Goal: Information Seeking & Learning: Learn about a topic

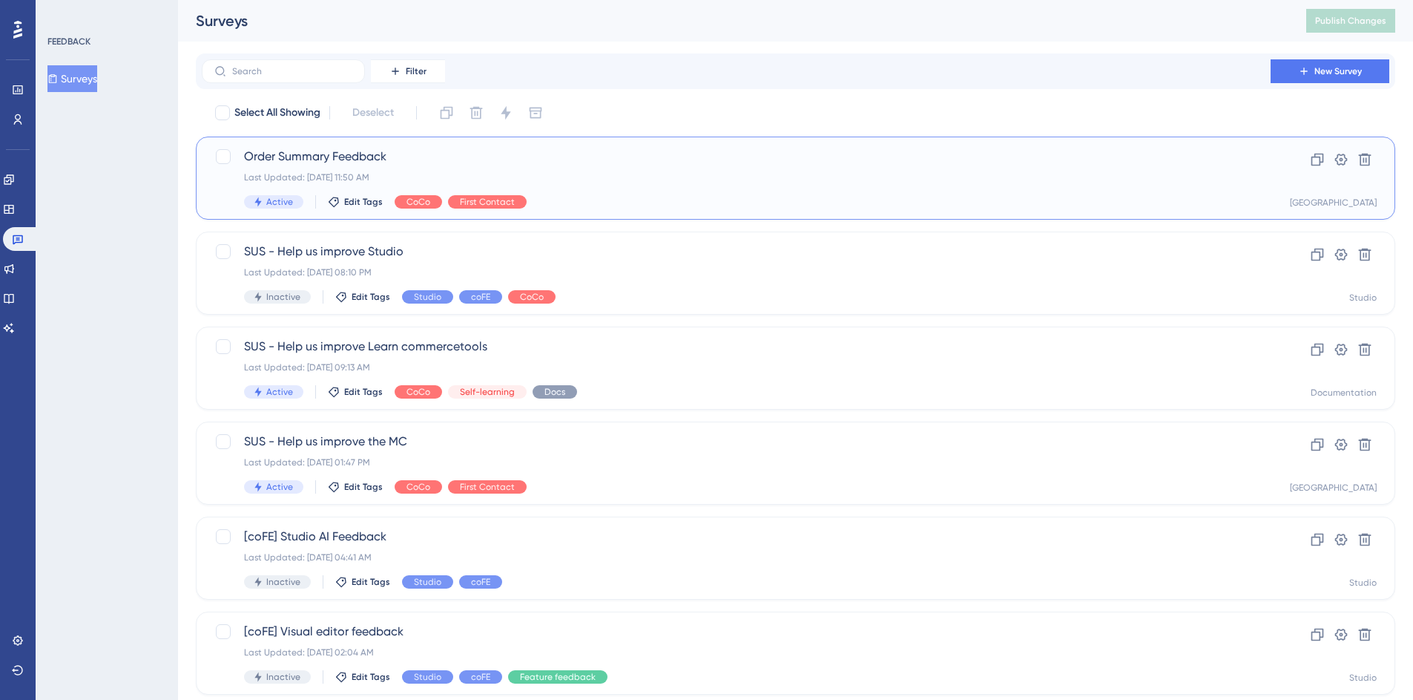
click at [306, 167] on div "Order Summary Feedback Last Updated: [DATE] 11:50 AM Active Edit Tags CoCo Firs…" at bounding box center [736, 178] width 985 height 61
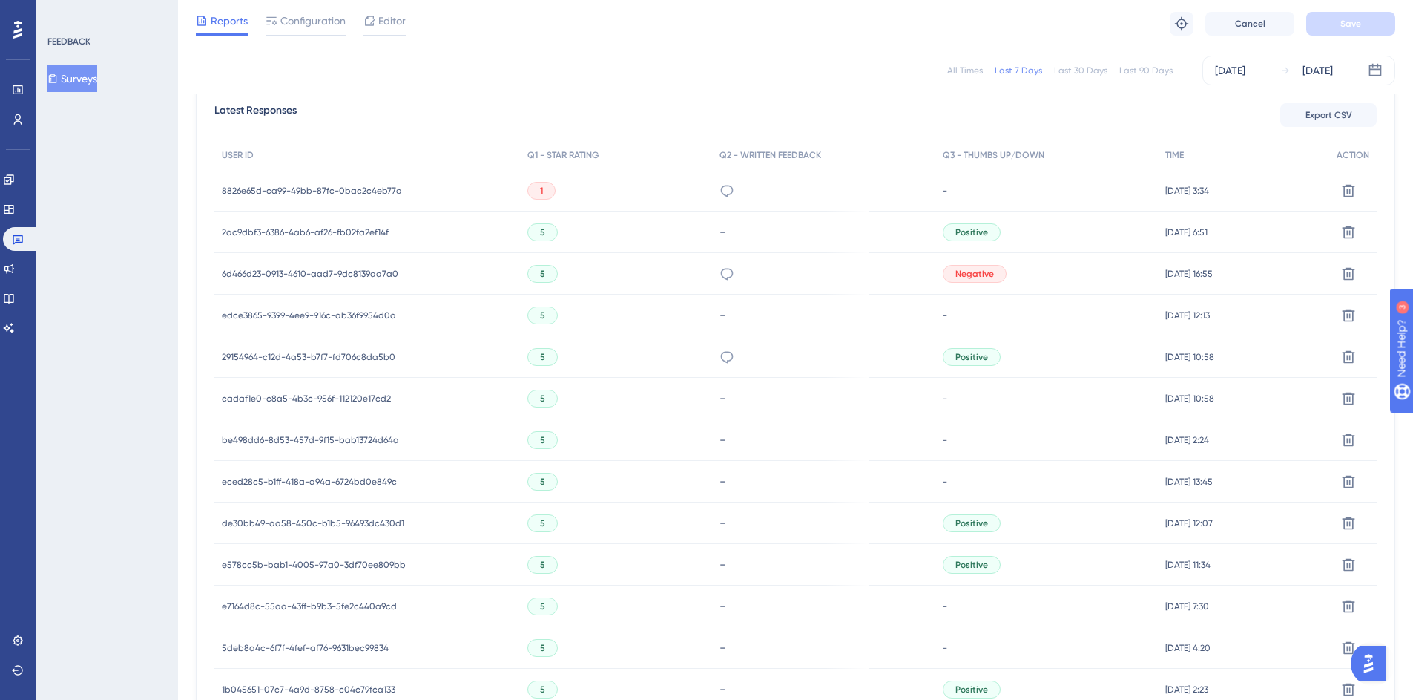
scroll to position [414, 0]
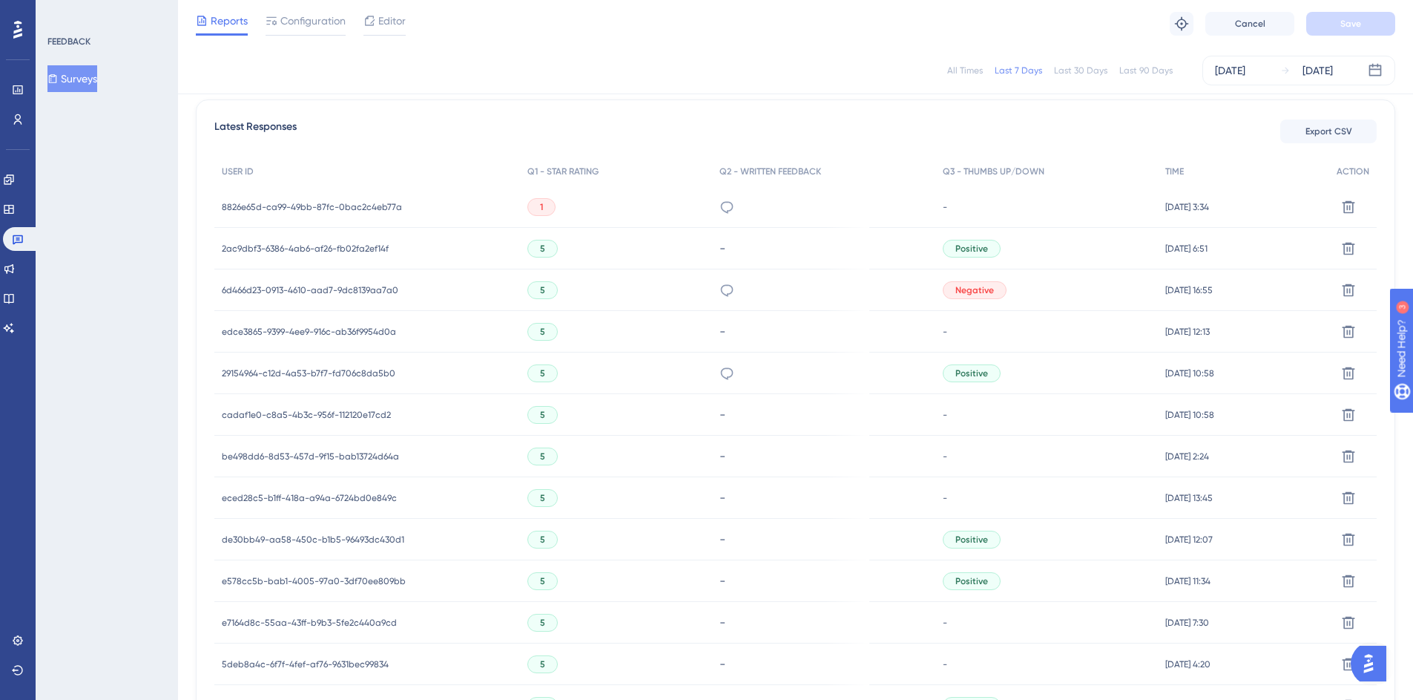
click at [667, 248] on div "5" at bounding box center [616, 249] width 193 height 42
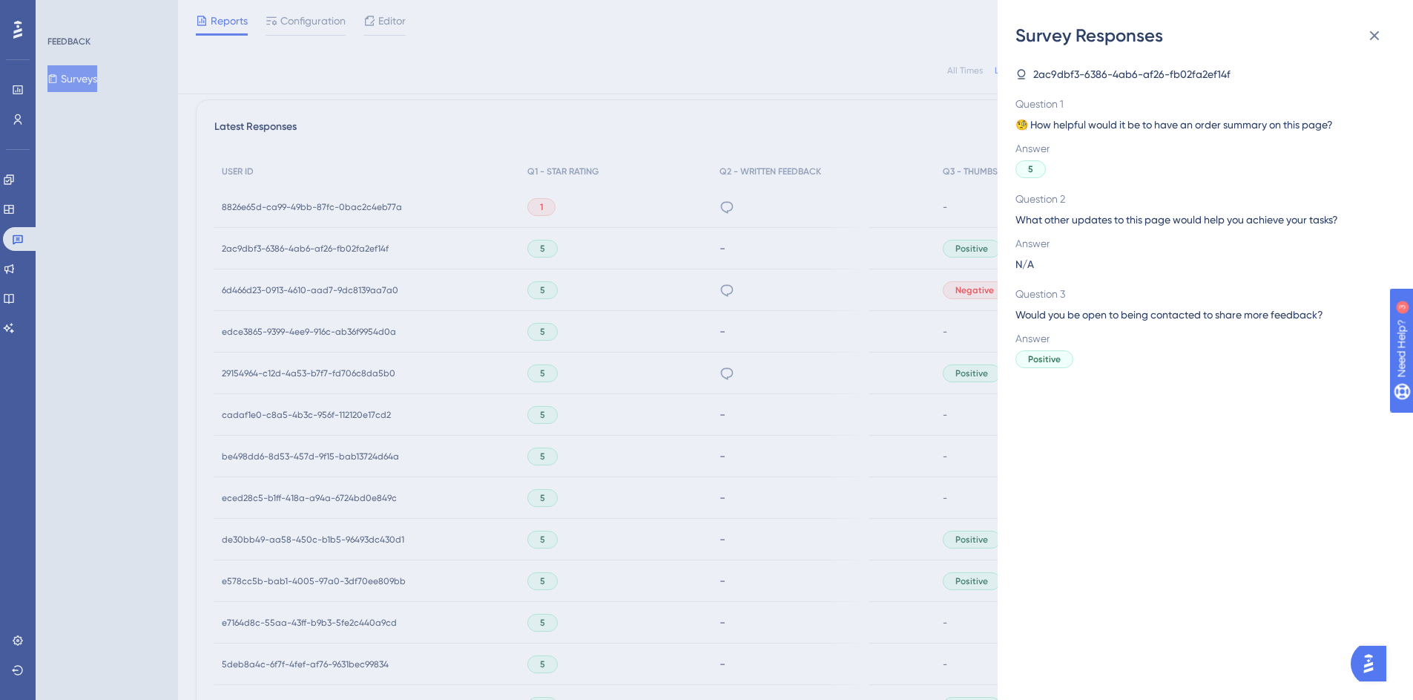
click at [369, 278] on div "Survey Responses 2ac9dbf3-6386-4ab6-af26-fb02fa2ef14f Question 1 🧐 How helpful …" at bounding box center [706, 350] width 1413 height 700
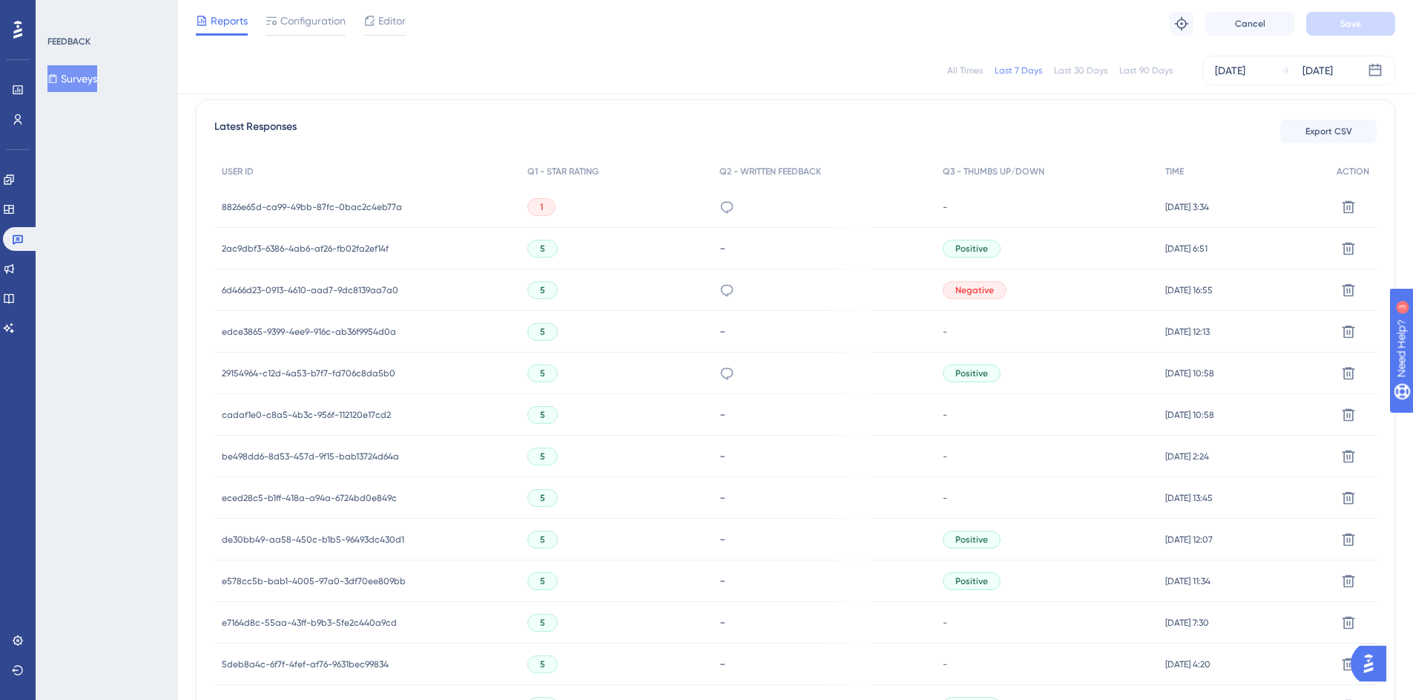
click at [268, 244] on span "2ac9dbf3-6386-4ab6-af26-fb02fa2ef14f" at bounding box center [305, 249] width 167 height 12
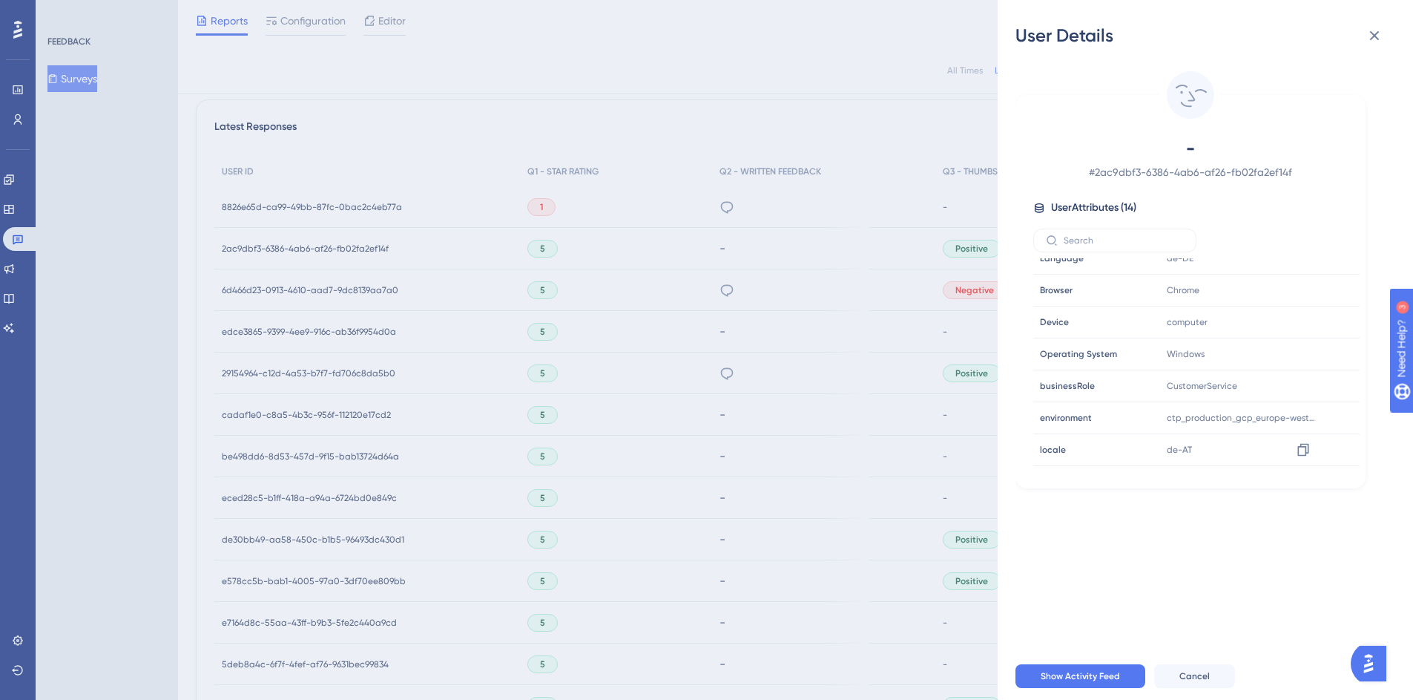
scroll to position [229, 0]
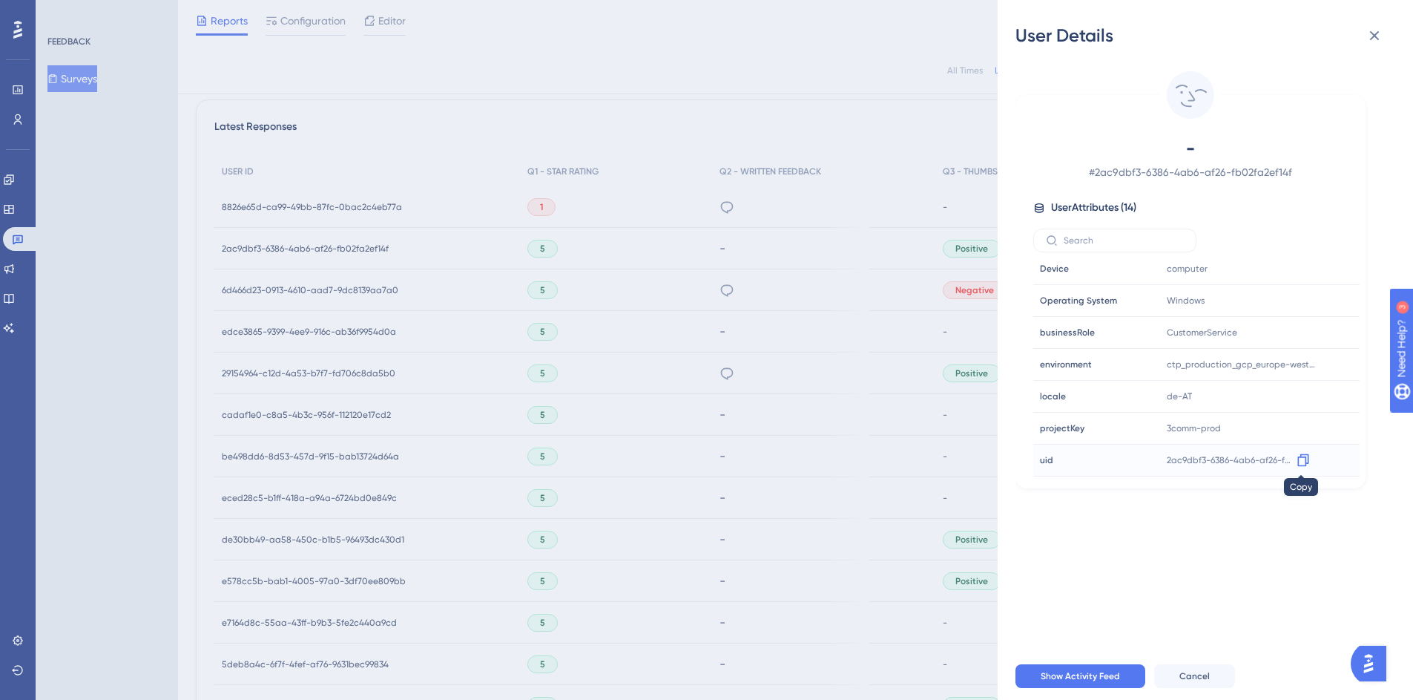
click at [1301, 458] on icon at bounding box center [1303, 460] width 15 height 15
click at [783, 312] on div "User Details - # 2ac9dbf3-6386-4ab6-af26-fb02fa2ef14f User Attributes ( 14 ) Em…" at bounding box center [706, 350] width 1413 height 700
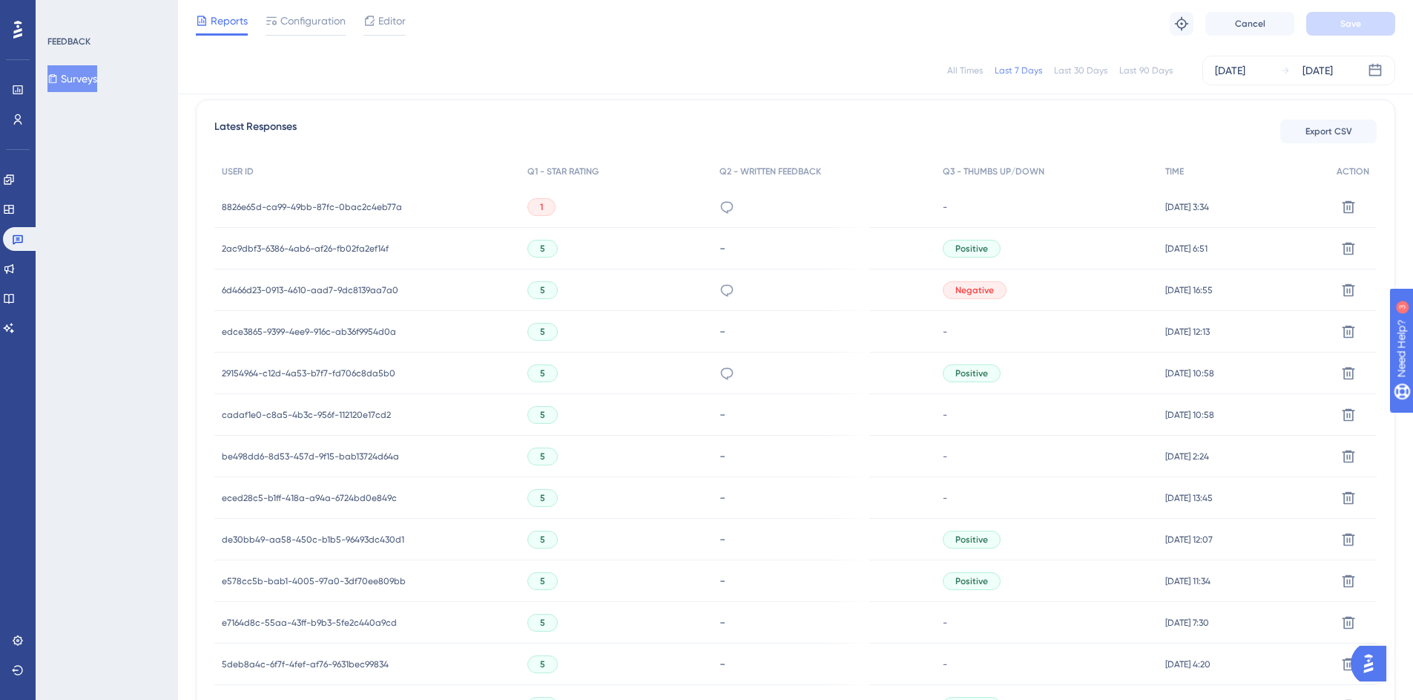
click at [275, 372] on span "29154964-c12d-4a53-b7f7-fd706c8da5b0" at bounding box center [309, 373] width 174 height 12
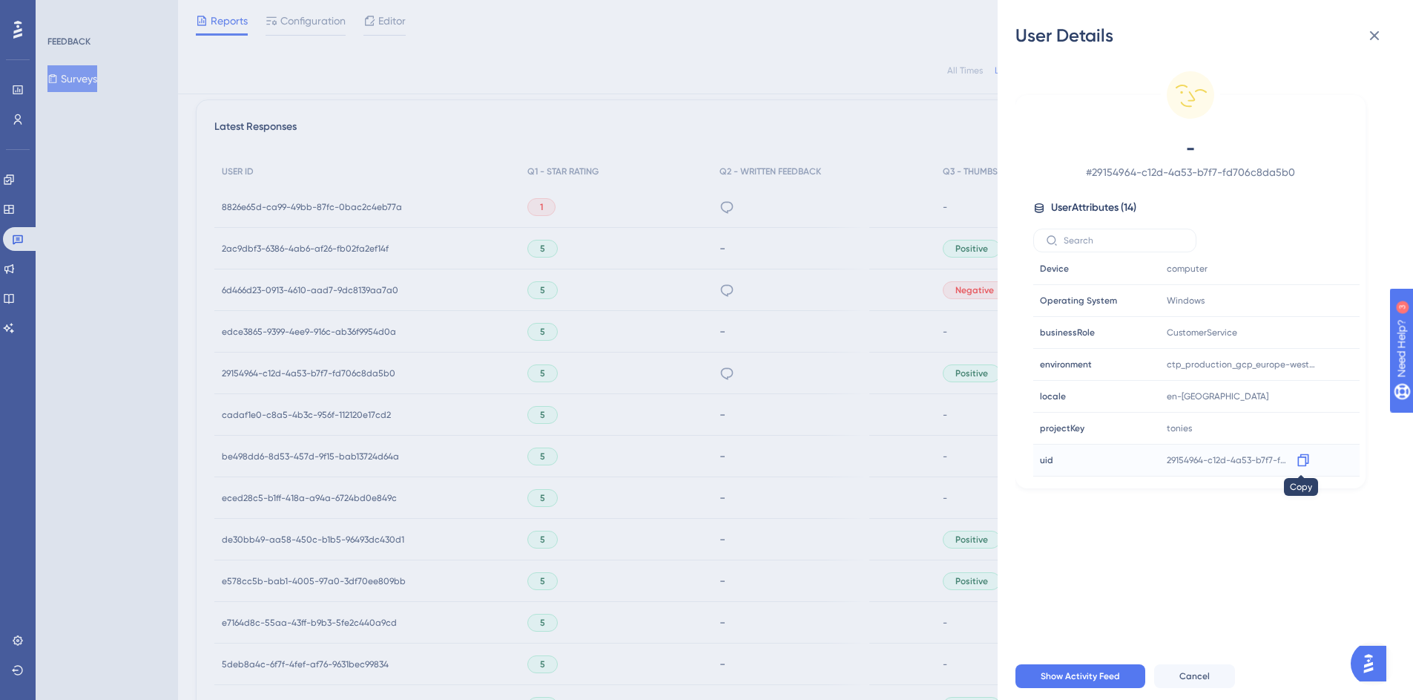
click at [1306, 461] on icon at bounding box center [1303, 460] width 11 height 13
click at [499, 378] on div "User Details - # 29154964-c12d-4a53-b7f7-fd706c8da5b0 User Attributes ( 14 ) Em…" at bounding box center [706, 350] width 1413 height 700
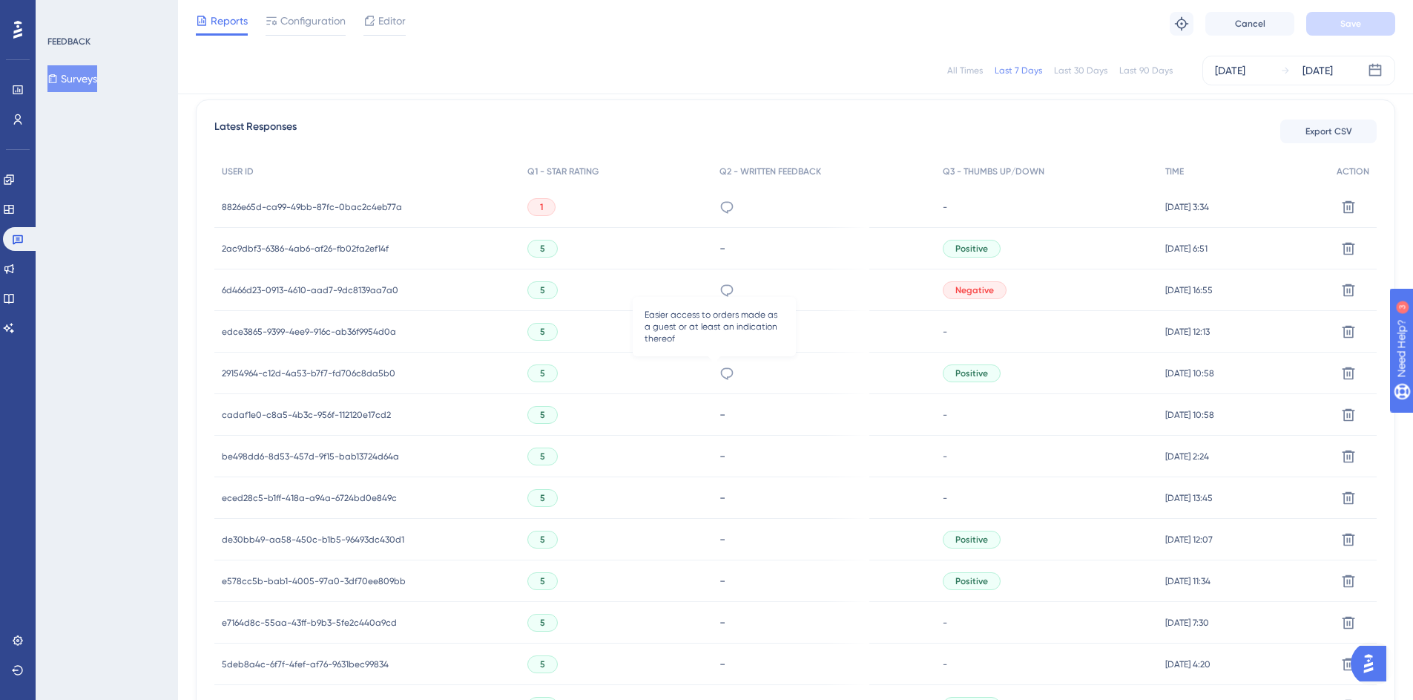
drag, startPoint x: 716, startPoint y: 372, endPoint x: 727, endPoint y: 372, distance: 11.2
click at [720, 372] on icon at bounding box center [727, 373] width 15 height 15
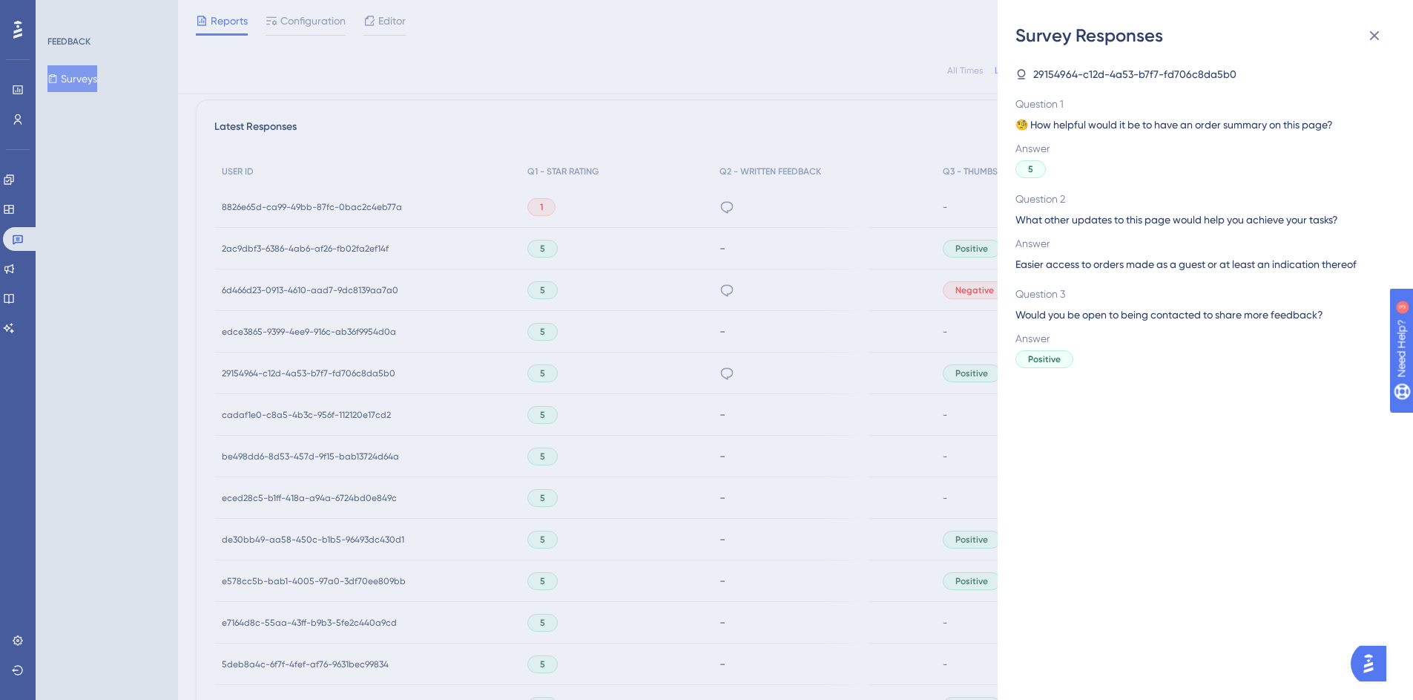
click at [1068, 261] on span "Easier access to orders made as a guest or at least an indication thereof" at bounding box center [1186, 264] width 341 height 18
copy span "Easier access to orders made as a guest or at least an indication thereof"
click at [853, 334] on div "Survey Responses 29154964-c12d-4a53-b7f7-fd706c8da5b0 Question 1 🧐 How helpful …" at bounding box center [706, 350] width 1413 height 700
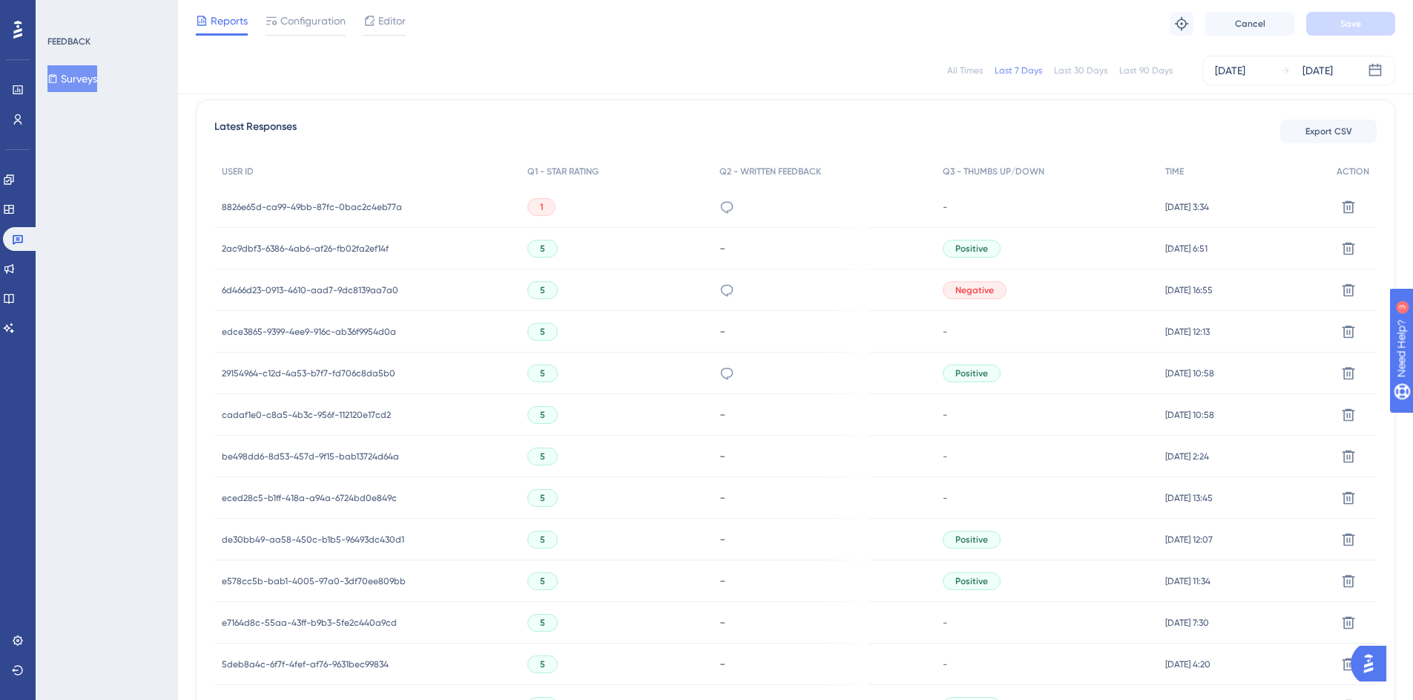
click at [360, 536] on span "de30bb49-aa58-450c-b1b5-96493dc430d1" at bounding box center [313, 539] width 183 height 12
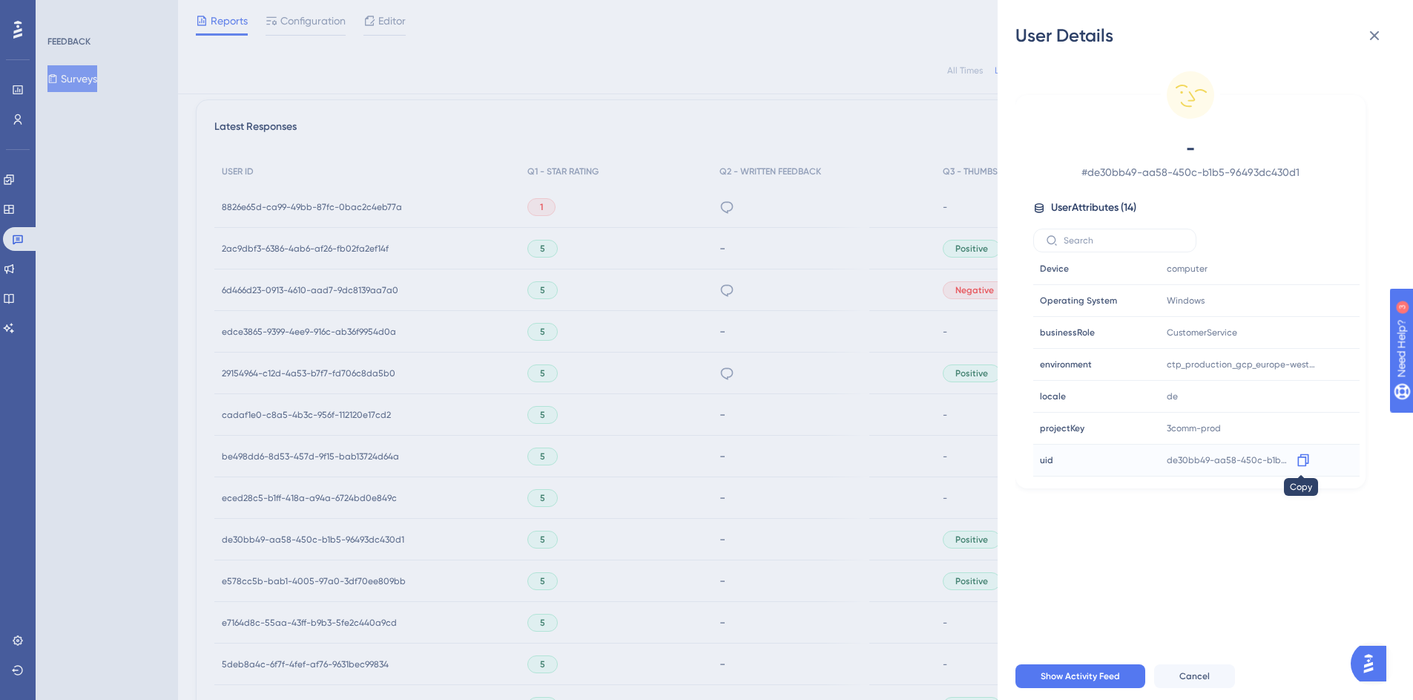
click at [1302, 456] on icon at bounding box center [1303, 460] width 11 height 13
click at [617, 562] on div "User Details - # de30bb49-aa58-450c-b1b5-96493dc430d1 User Attributes ( 14 ) Em…" at bounding box center [706, 350] width 1413 height 700
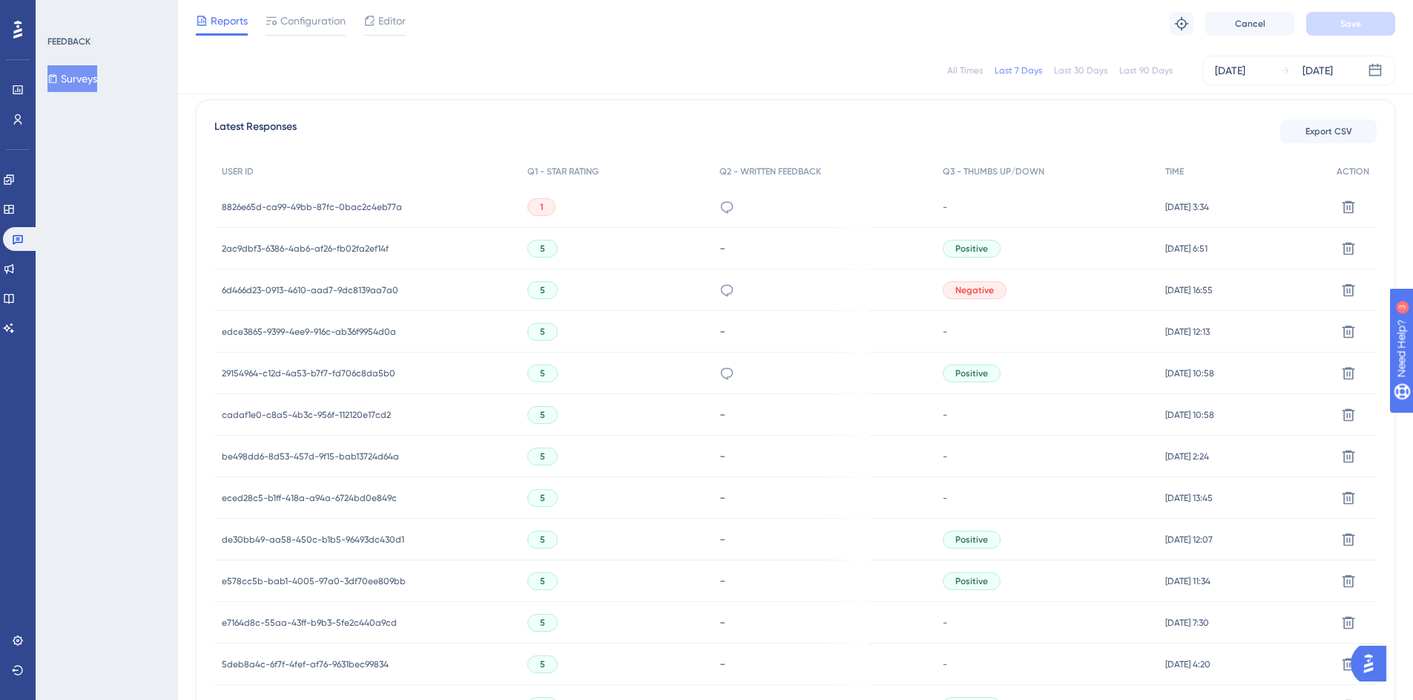
click at [292, 579] on span "e578cc5b-bab1-4005-97a0-3df70ee809bb" at bounding box center [314, 581] width 184 height 12
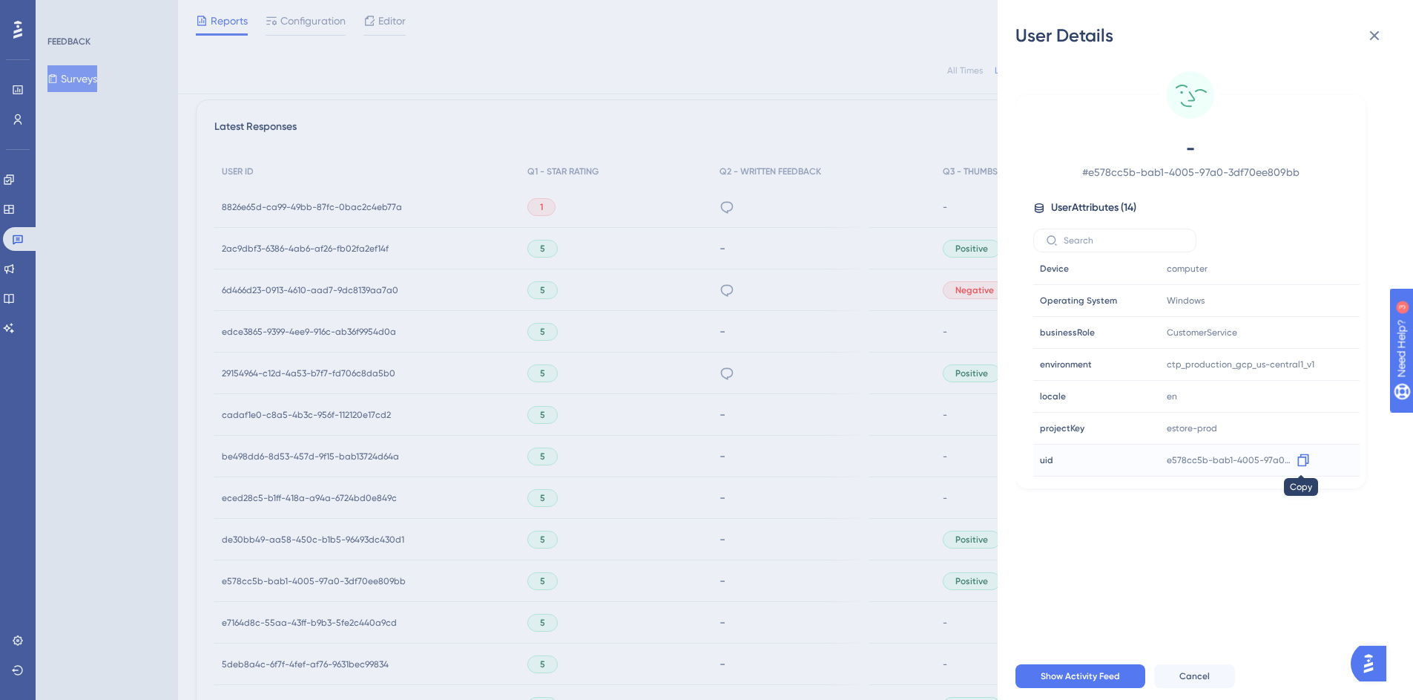
click at [1307, 463] on icon at bounding box center [1303, 460] width 11 height 13
click at [678, 485] on div "User Details - # e578cc5b-bab1-4005-97a0-3df70ee809bb User Attributes ( 14 ) Em…" at bounding box center [706, 350] width 1413 height 700
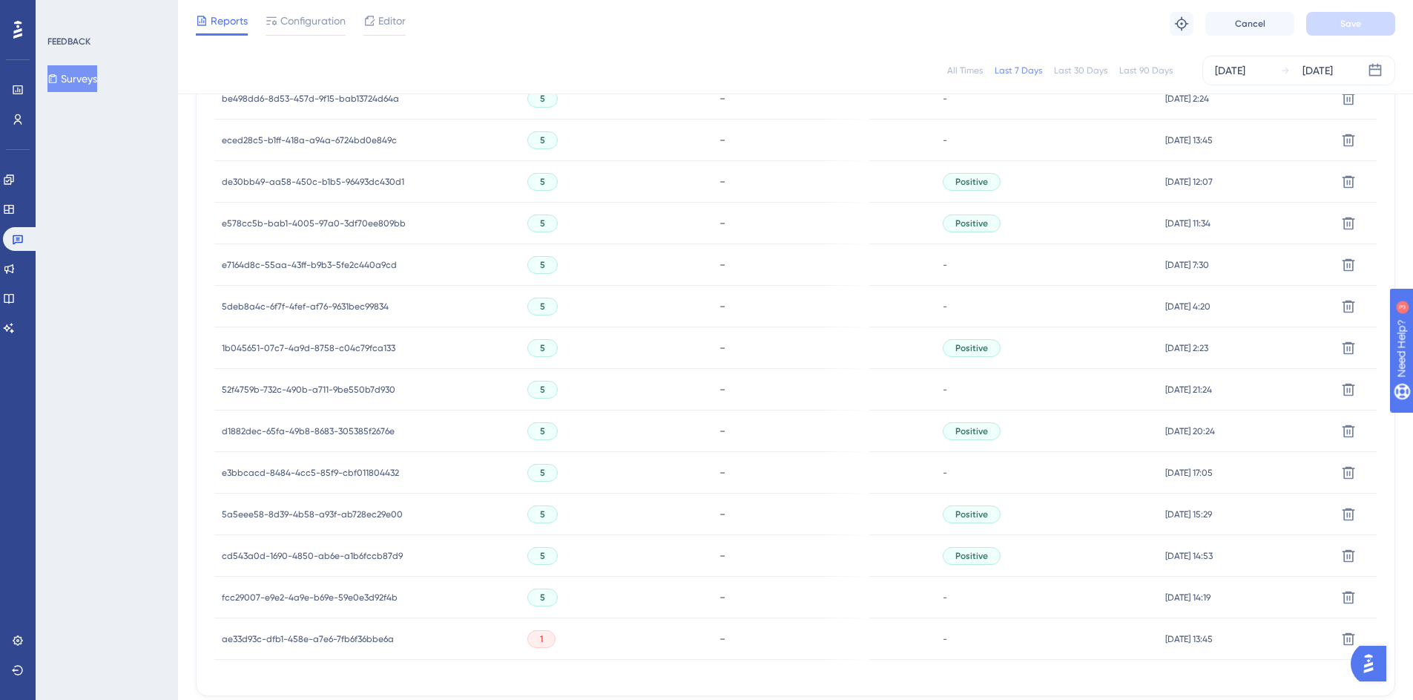
scroll to position [796, 0]
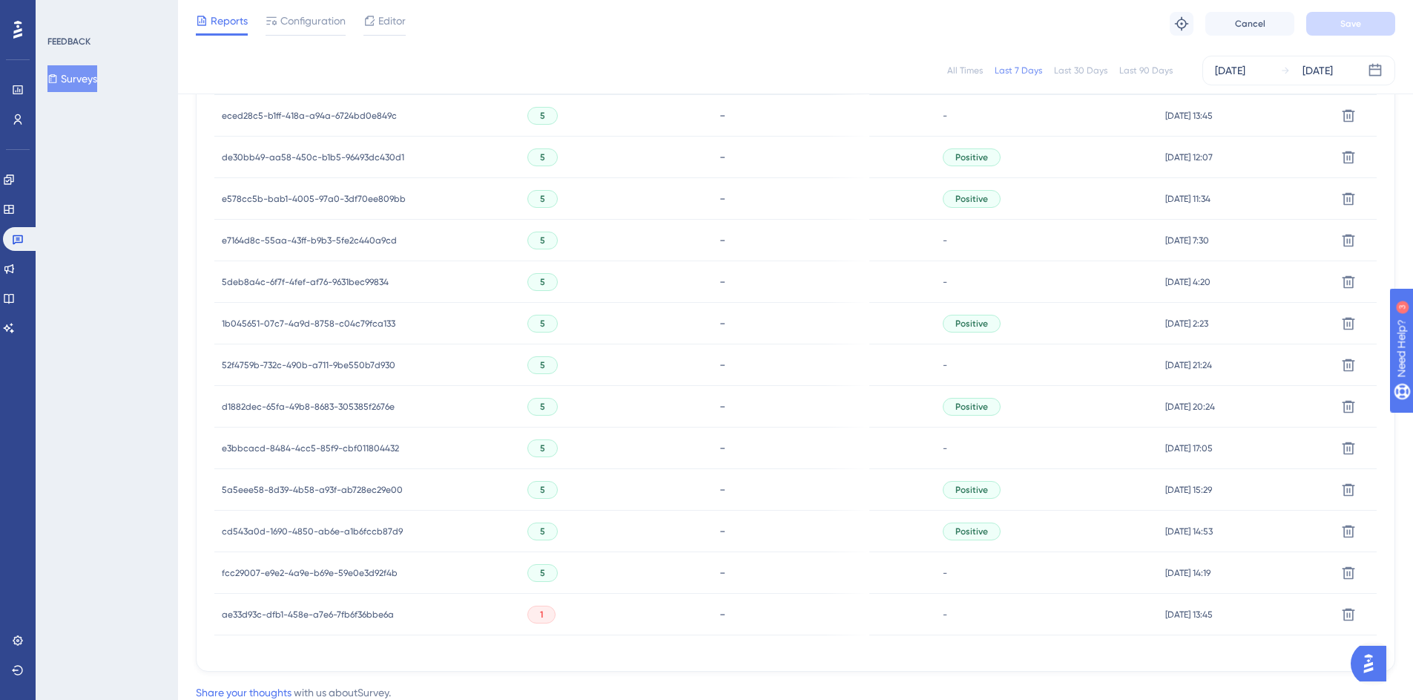
click at [326, 323] on span "1b045651-07c7-4a9d-8758-c04c79fca133" at bounding box center [309, 324] width 174 height 12
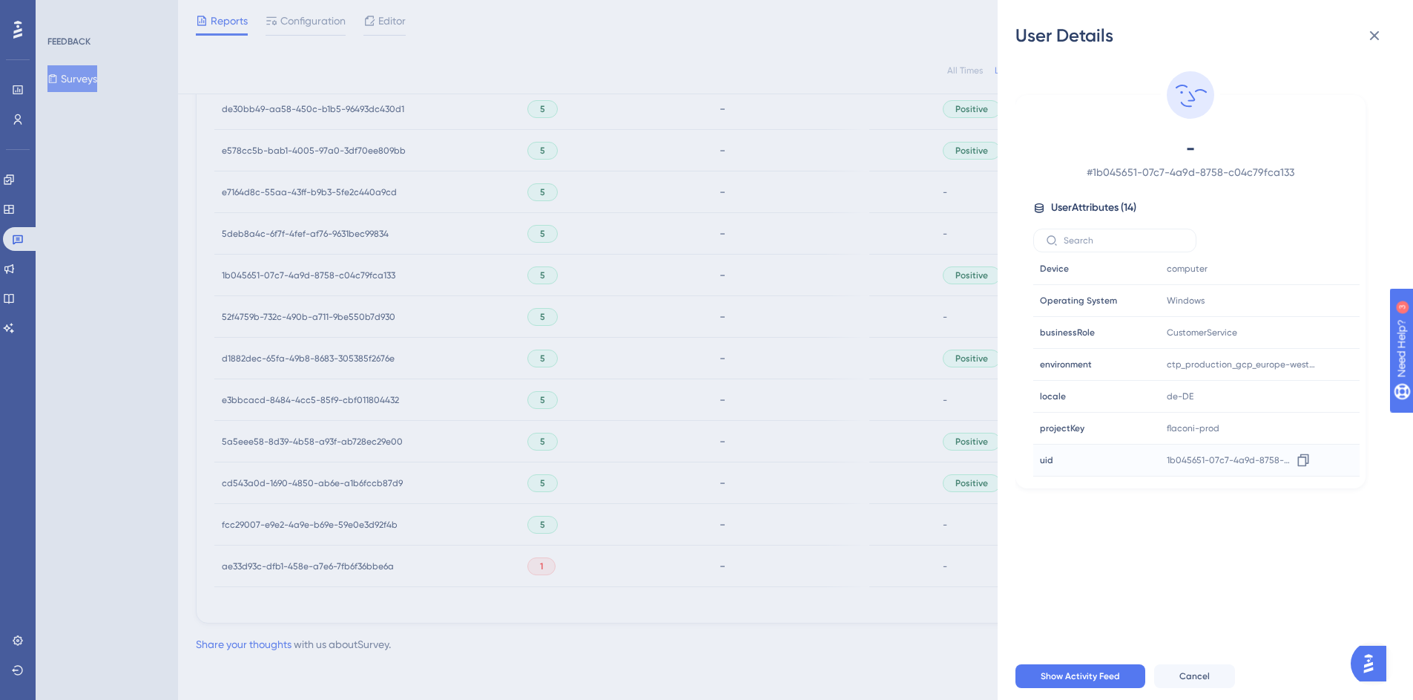
scroll to position [845, 0]
click at [1304, 462] on icon at bounding box center [1303, 460] width 11 height 13
click at [771, 395] on div "User Details - # 1b045651-07c7-4a9d-8758-c04c79fca133 User Attributes ( 14 ) Em…" at bounding box center [706, 350] width 1413 height 700
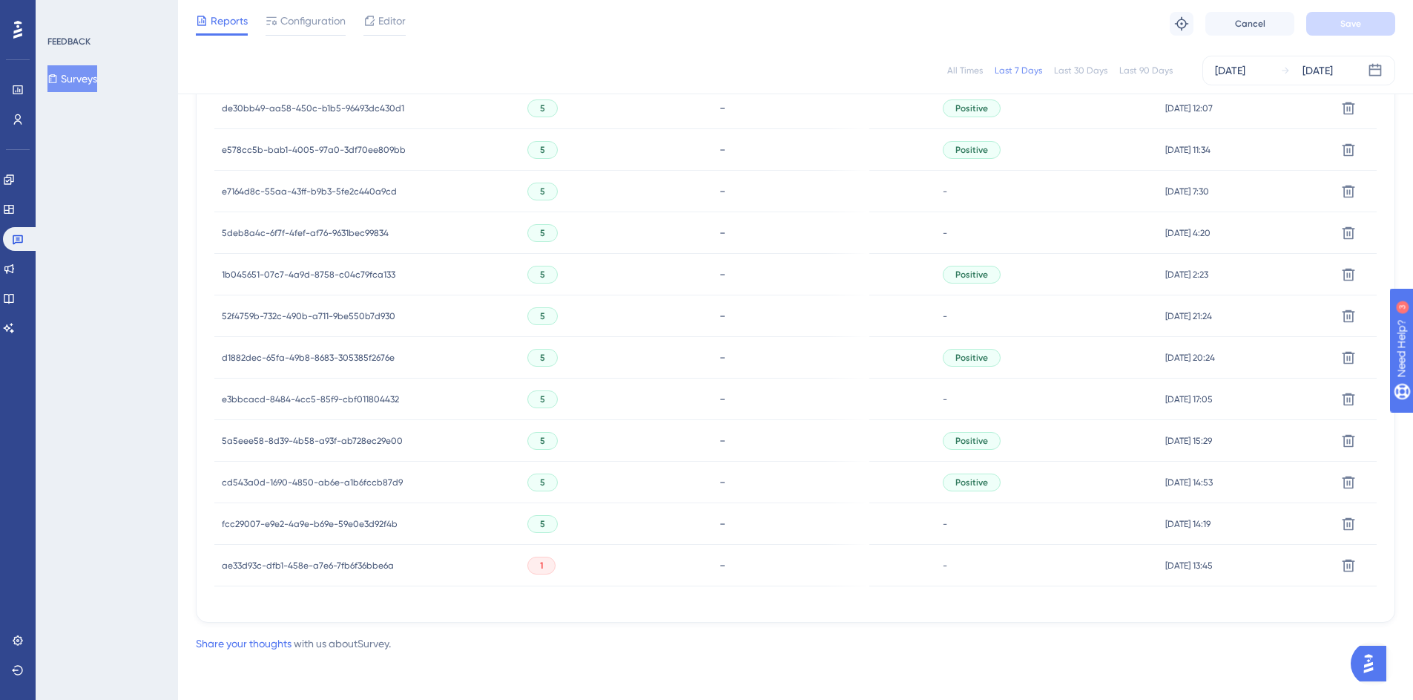
click at [299, 357] on span "d1882dec-65fa-49b8-8683-305385f2676e" at bounding box center [308, 358] width 173 height 12
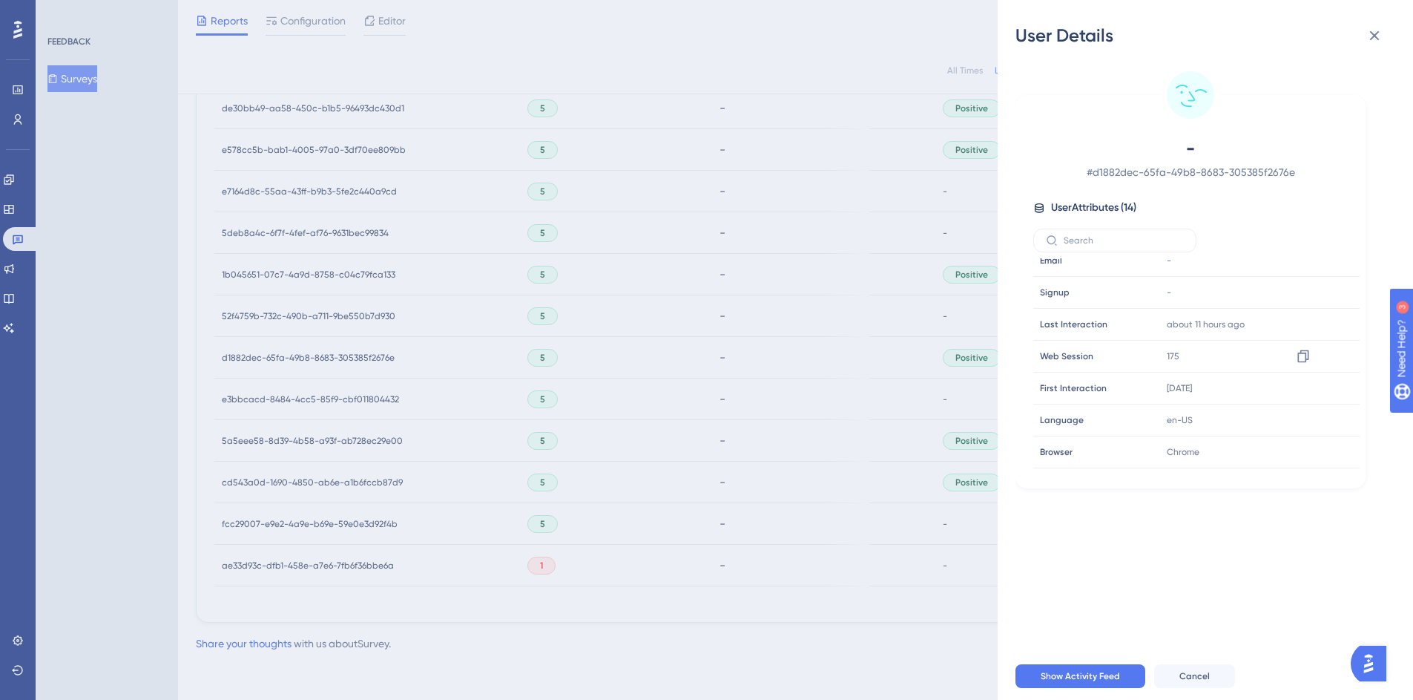
scroll to position [229, 0]
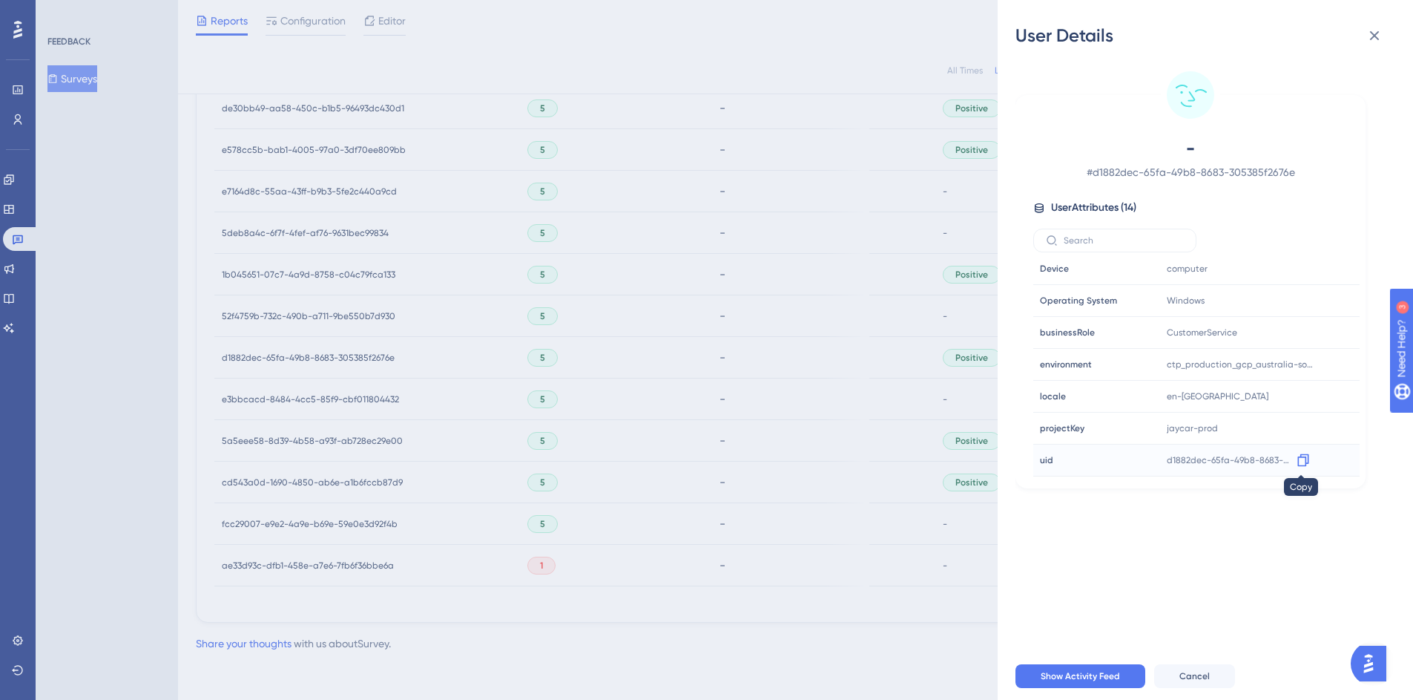
click at [1306, 461] on icon at bounding box center [1303, 460] width 11 height 13
click at [720, 476] on div "User Details - # d1882dec-65fa-49b8-8683-305385f2676e User Attributes ( 14 ) Em…" at bounding box center [706, 350] width 1413 height 700
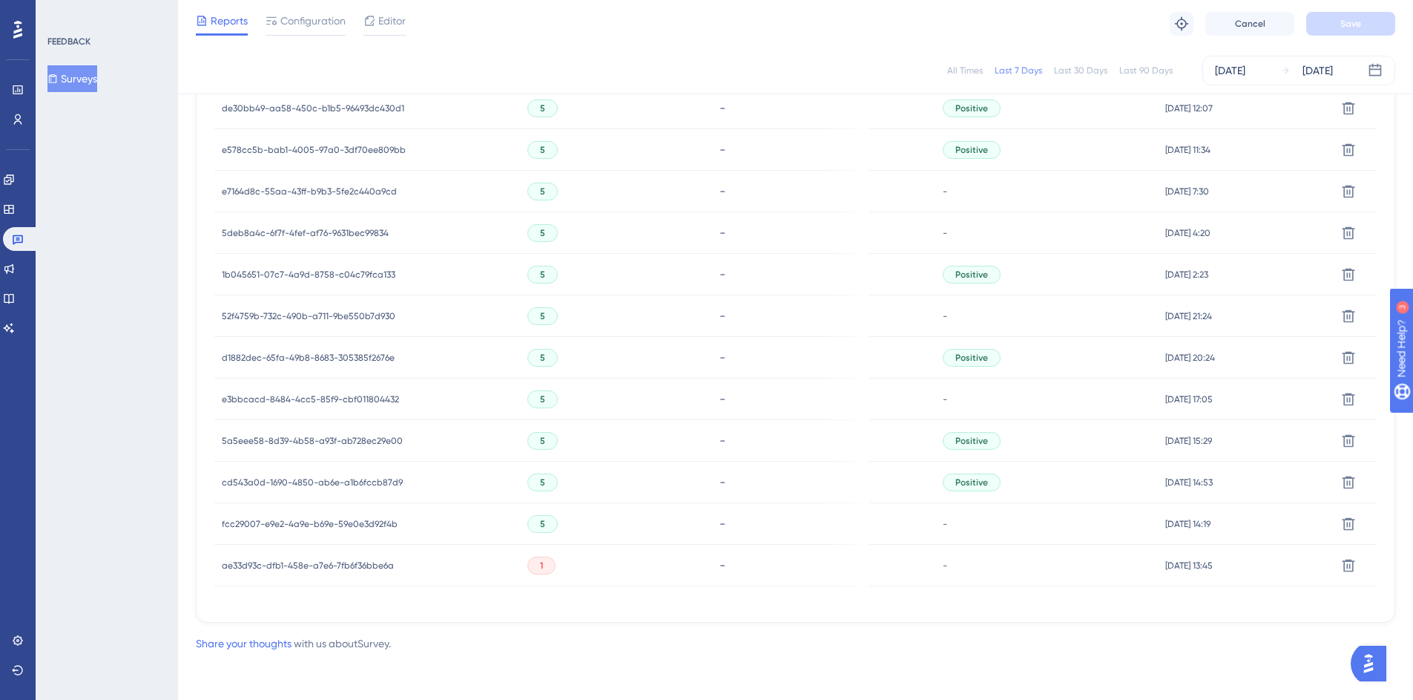
click at [327, 438] on span "5a5eee58-8d39-4b58-a93f-ab728ec29e00" at bounding box center [312, 441] width 181 height 12
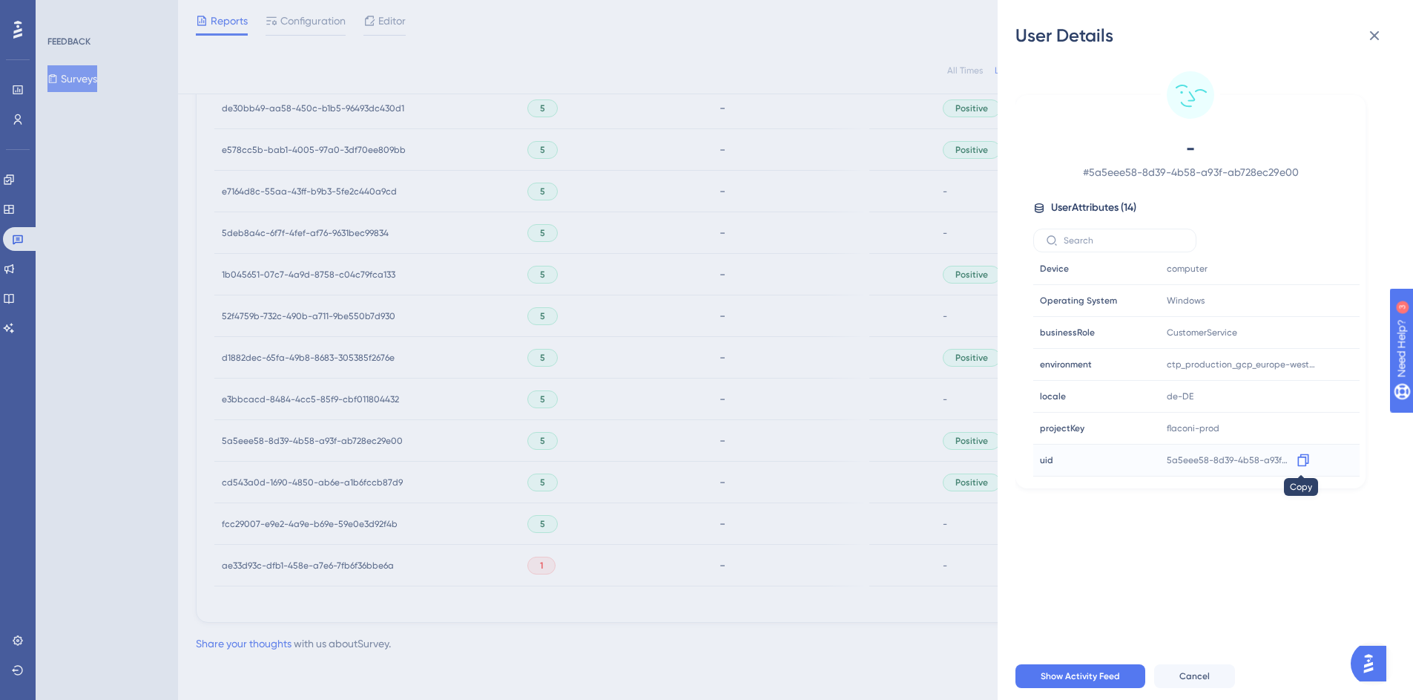
click at [1298, 457] on icon at bounding box center [1303, 460] width 11 height 13
click at [775, 407] on div "User Details - # 5a5eee58-8d39-4b58-a93f-ab728ec29e00 User Attributes ( 14 ) Em…" at bounding box center [706, 350] width 1413 height 700
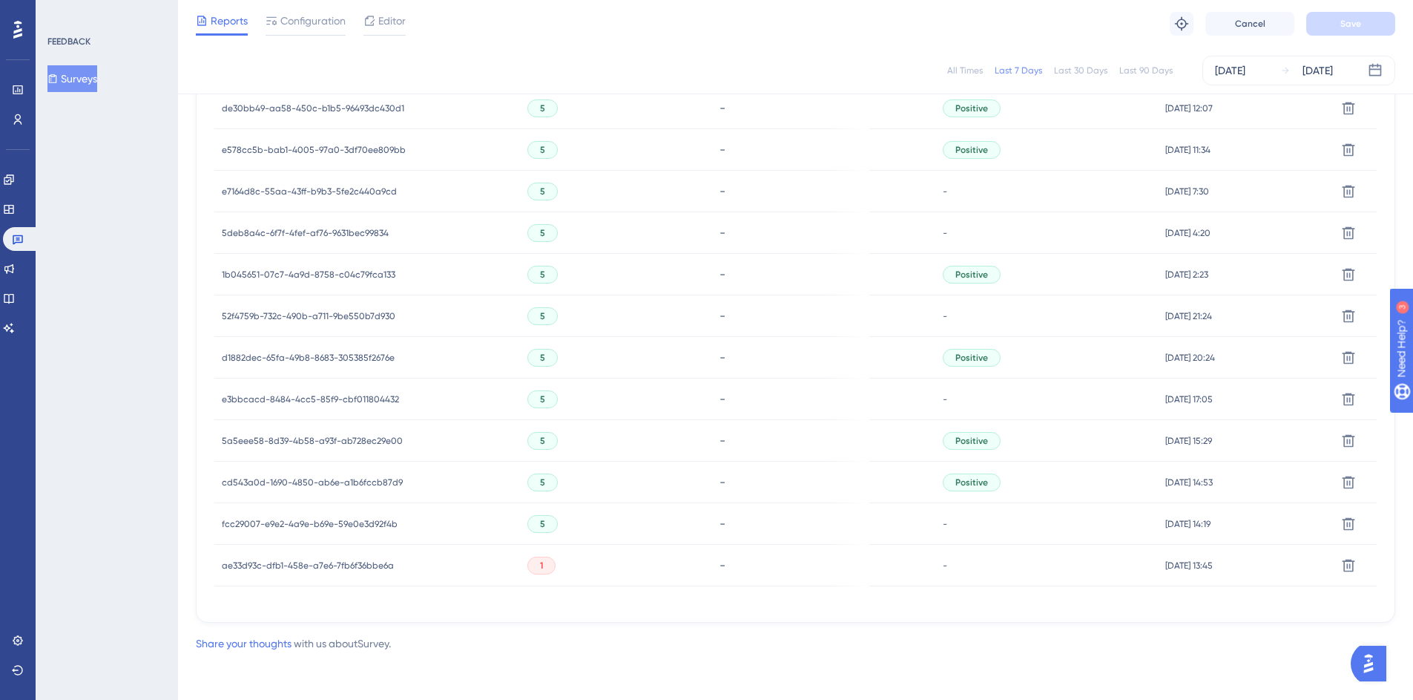
click at [339, 479] on span "cd543a0d-1690-4850-ab6e-a1b6fccb87d9" at bounding box center [312, 482] width 181 height 12
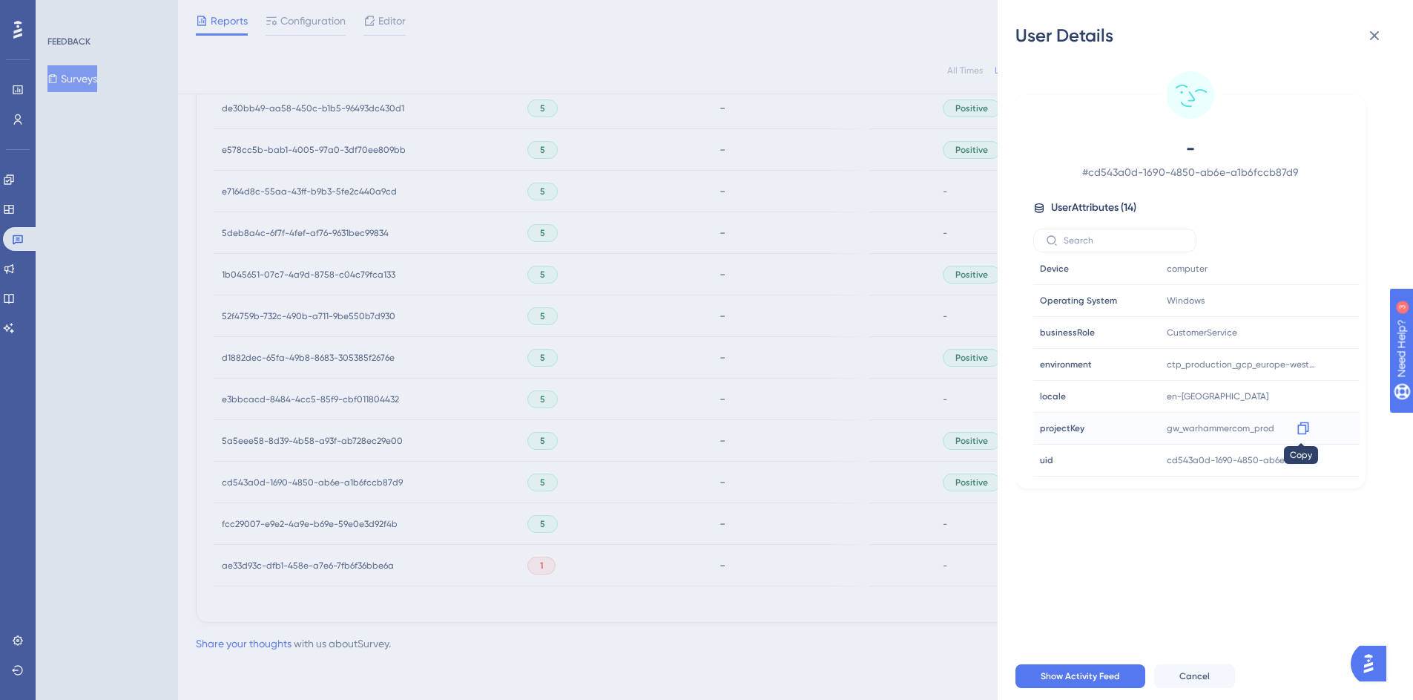
click at [1303, 428] on icon at bounding box center [1303, 428] width 15 height 15
click at [1020, 236] on div "- # cd543a0d-1690-4850-ab6e-a1b6fccb87d9 User Attributes ( 14 ) Email Email - S…" at bounding box center [1191, 291] width 350 height 393
click at [925, 186] on div "User Details - # cd543a0d-1690-4850-ab6e-a1b6fccb87d9 User Attributes ( 14 ) Em…" at bounding box center [706, 350] width 1413 height 700
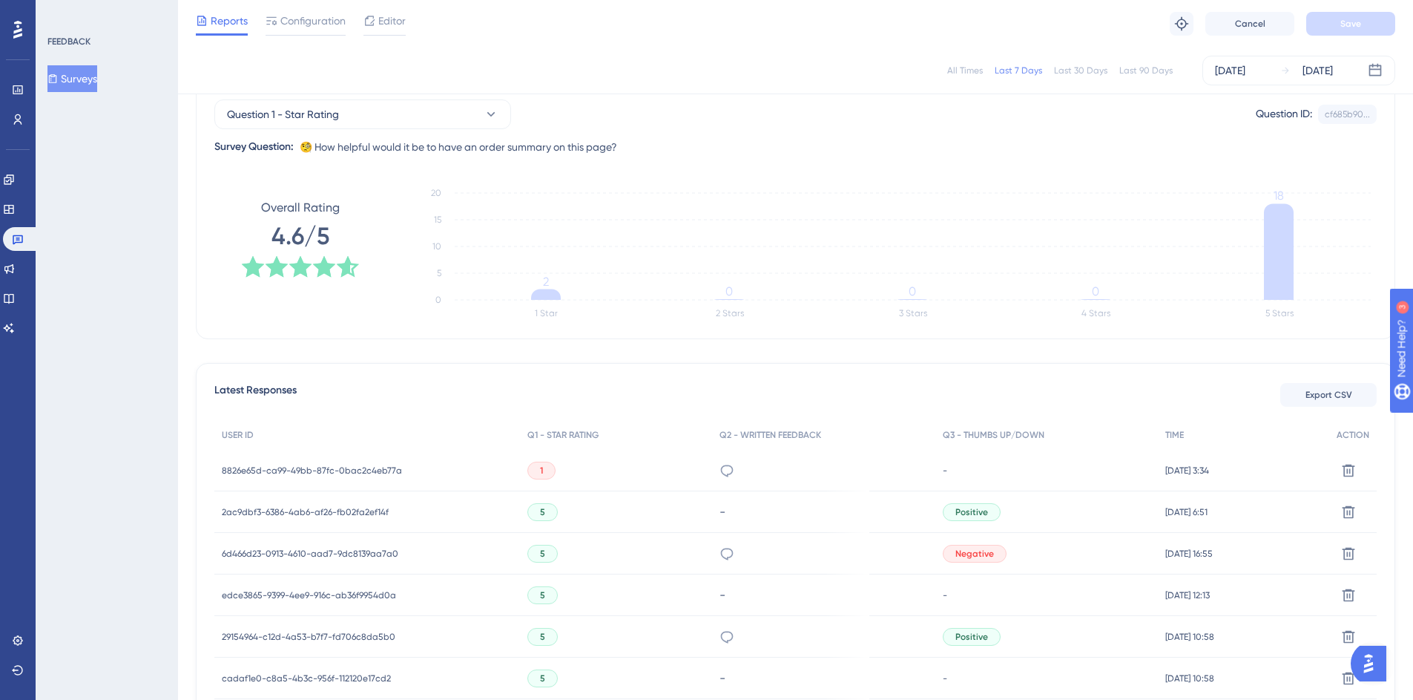
scroll to position [285, 0]
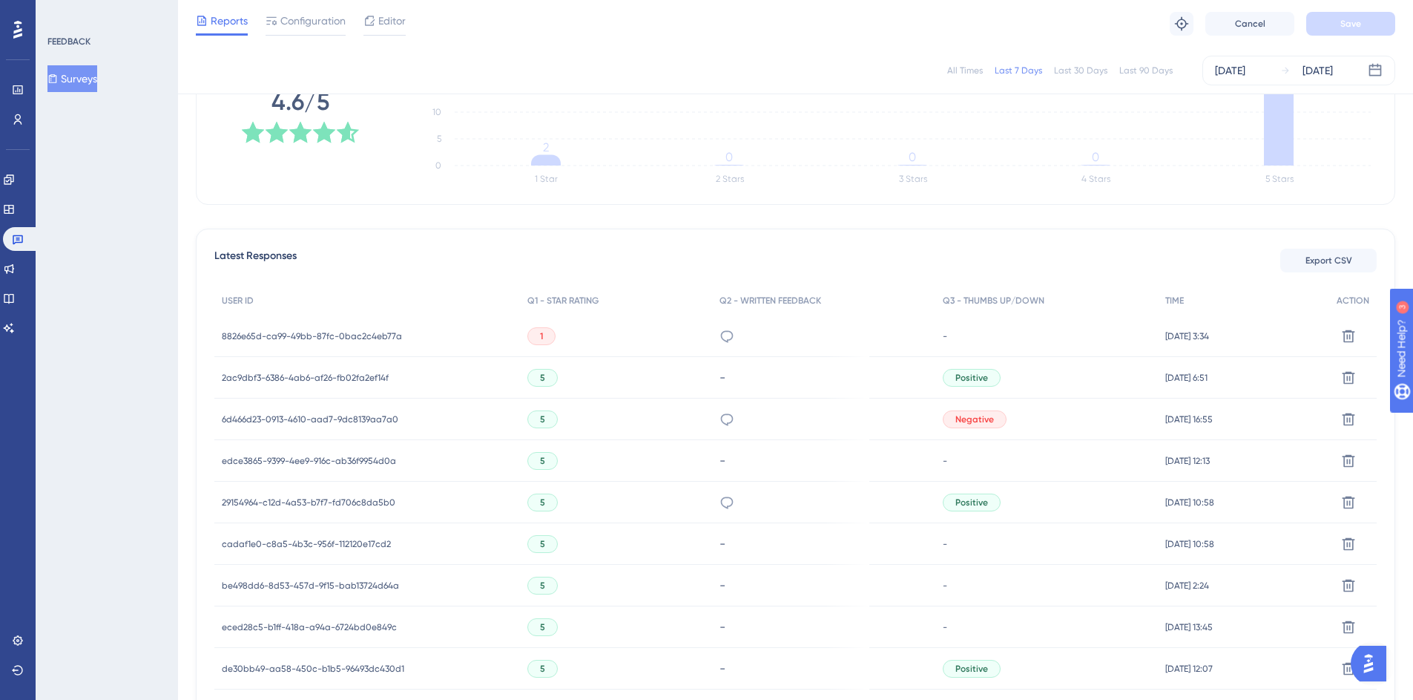
click at [313, 377] on span "2ac9dbf3-6386-4ab6-af26-fb02fa2ef14f" at bounding box center [305, 378] width 167 height 12
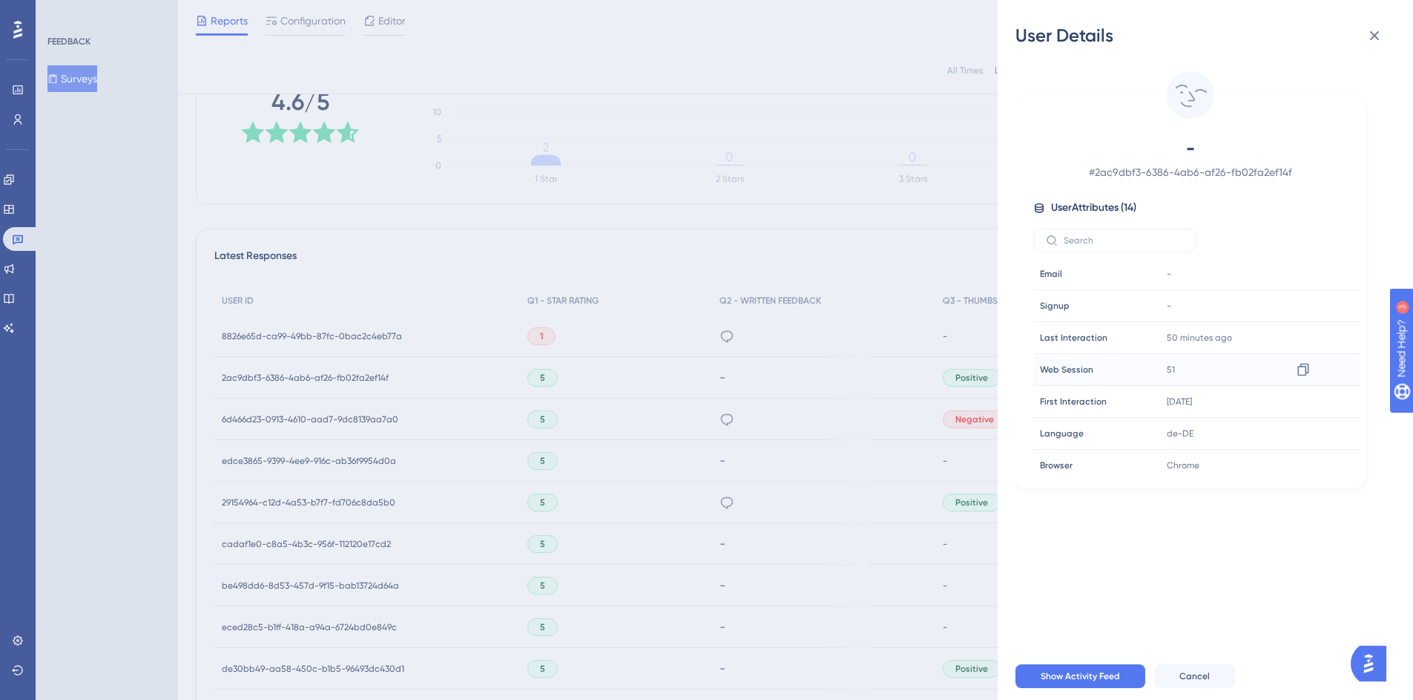
scroll to position [229, 0]
click at [1305, 361] on icon at bounding box center [1303, 364] width 15 height 15
click at [1304, 428] on icon at bounding box center [1303, 428] width 11 height 13
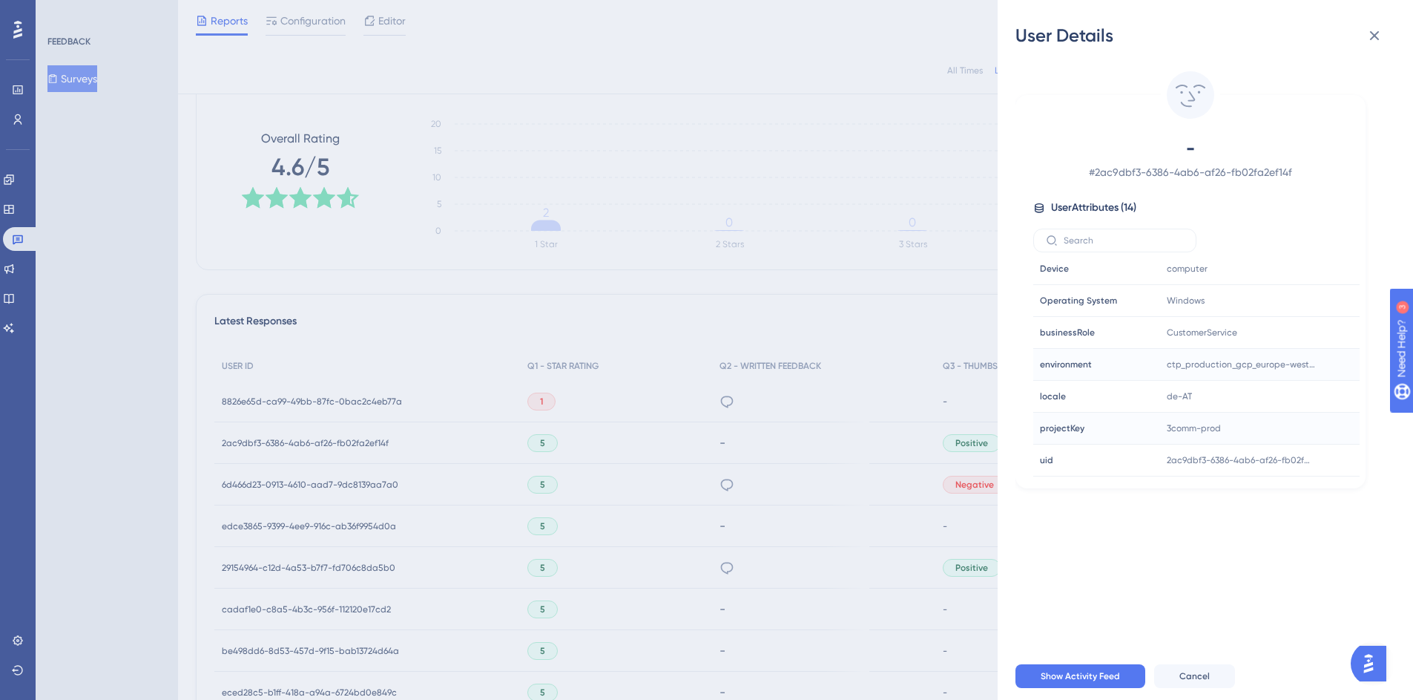
scroll to position [0, 0]
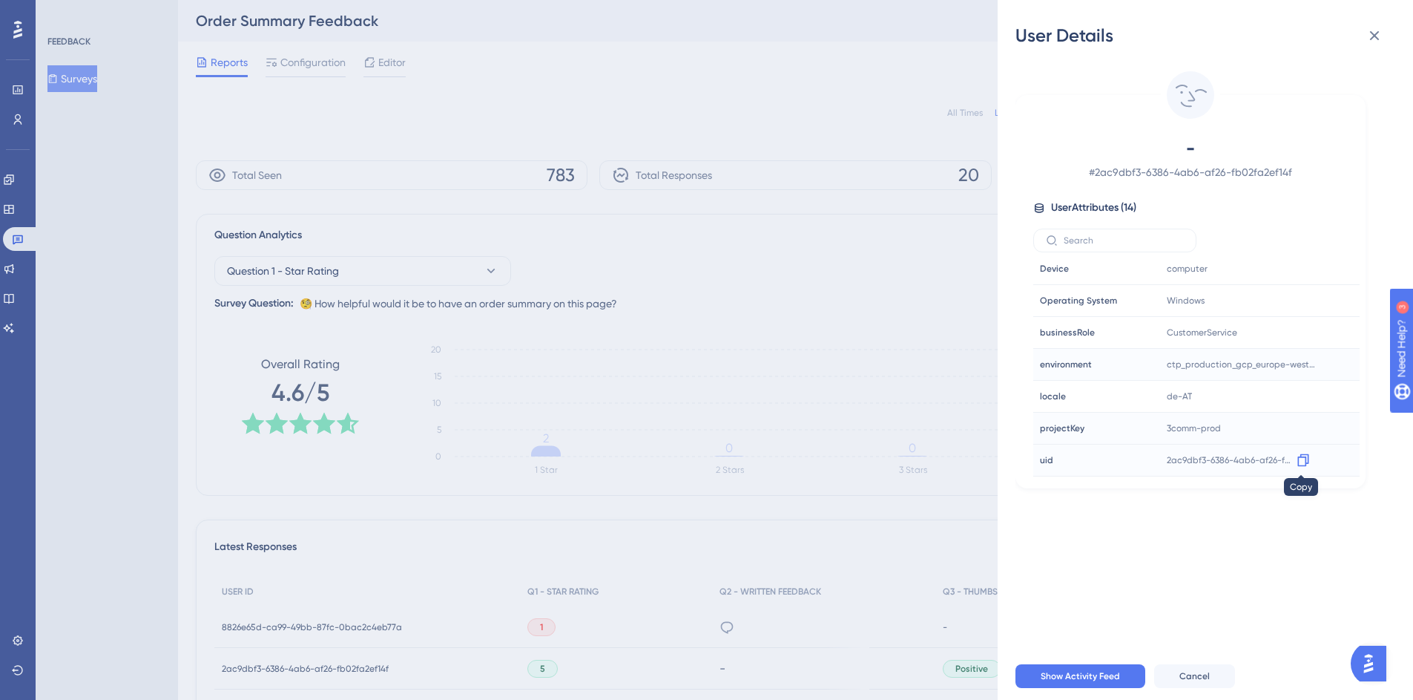
click at [1304, 458] on icon at bounding box center [1303, 460] width 11 height 13
click at [664, 355] on div "User Details - # 2ac9dbf3-6386-4ab6-af26-fb02fa2ef14f User Attributes ( 14 ) Em…" at bounding box center [706, 350] width 1413 height 700
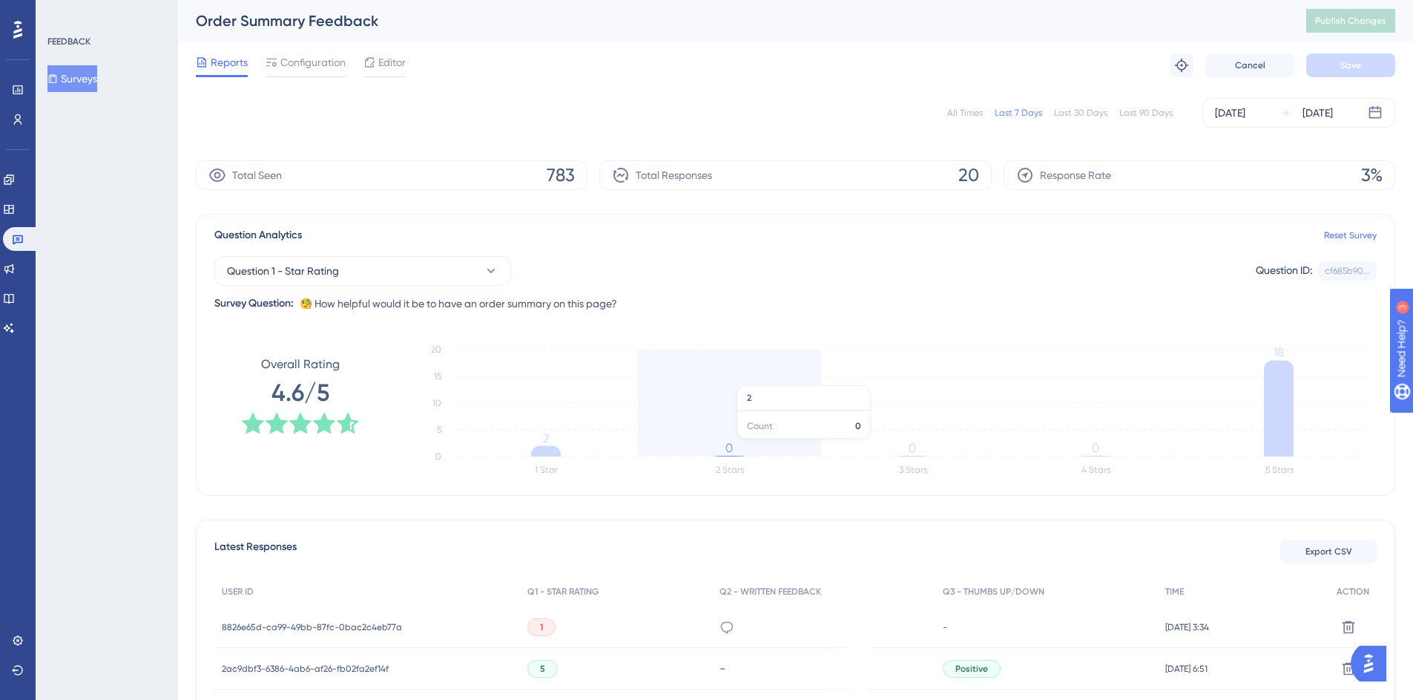
click at [682, 378] on icon "1 Star 2 Stars 3 Stars 4 Stars 5 Stars 0 5 10 15 20 2 0 0 0 18" at bounding box center [890, 410] width 973 height 148
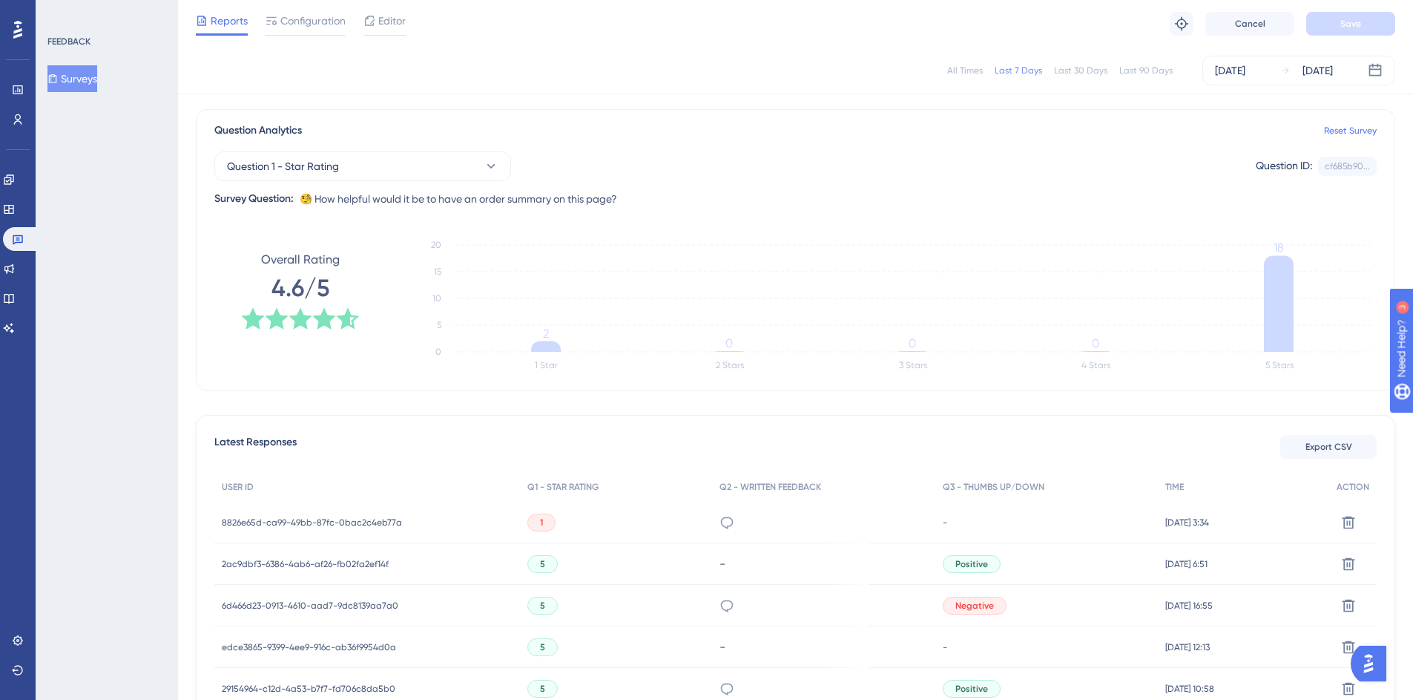
scroll to position [101, 0]
click at [301, 686] on span "29154964-c12d-4a53-b7f7-fd706c8da5b0" at bounding box center [309, 686] width 174 height 12
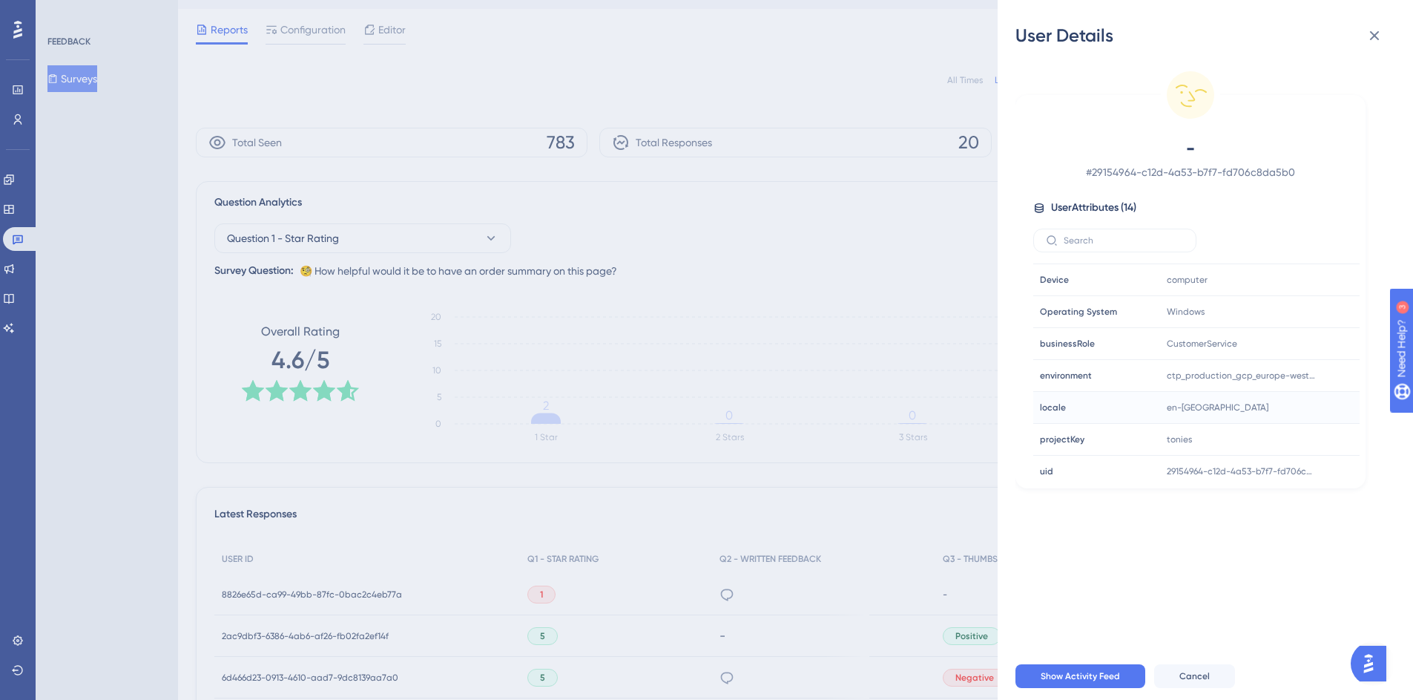
scroll to position [212, 0]
click at [871, 390] on div "User Details - # 29154964-c12d-4a53-b7f7-fd706c8da5b0 User Attributes ( 14 ) Em…" at bounding box center [706, 350] width 1413 height 700
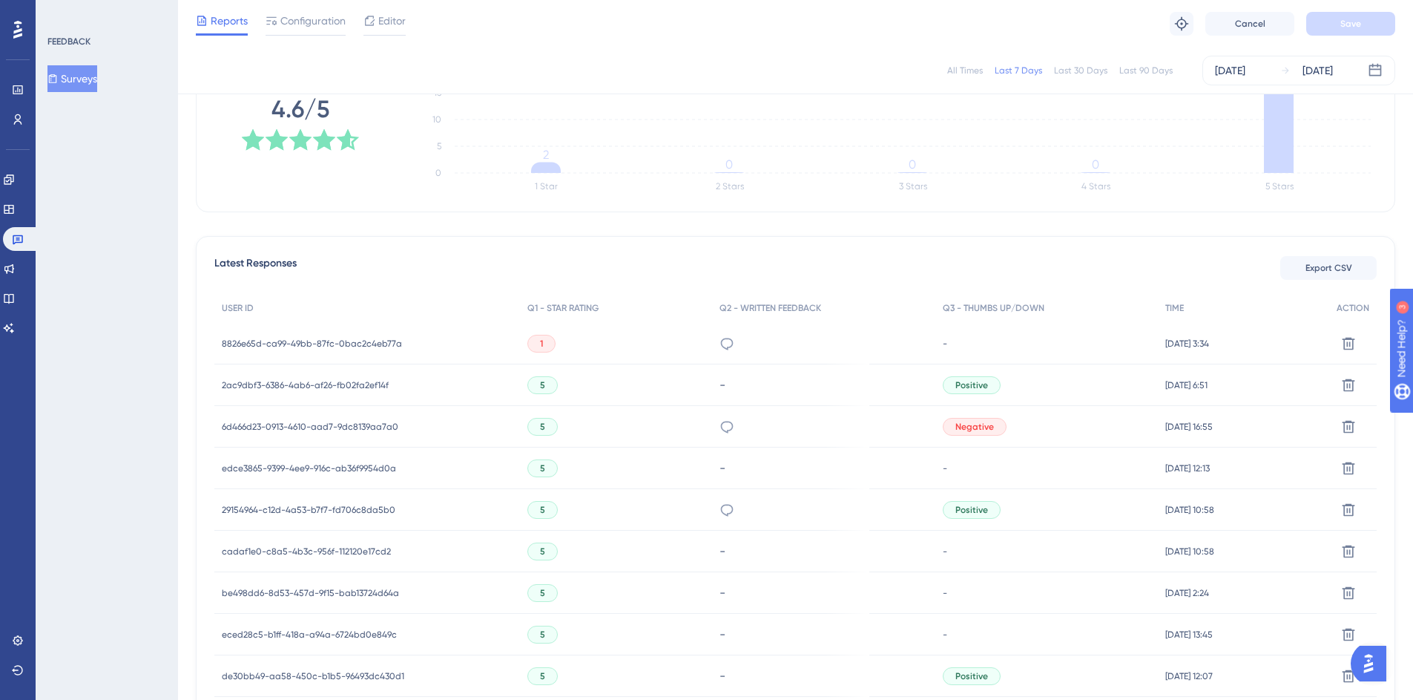
scroll to position [278, 0]
click at [265, 676] on span "de30bb49-aa58-450c-b1b5-96493dc430d1" at bounding box center [313, 675] width 183 height 12
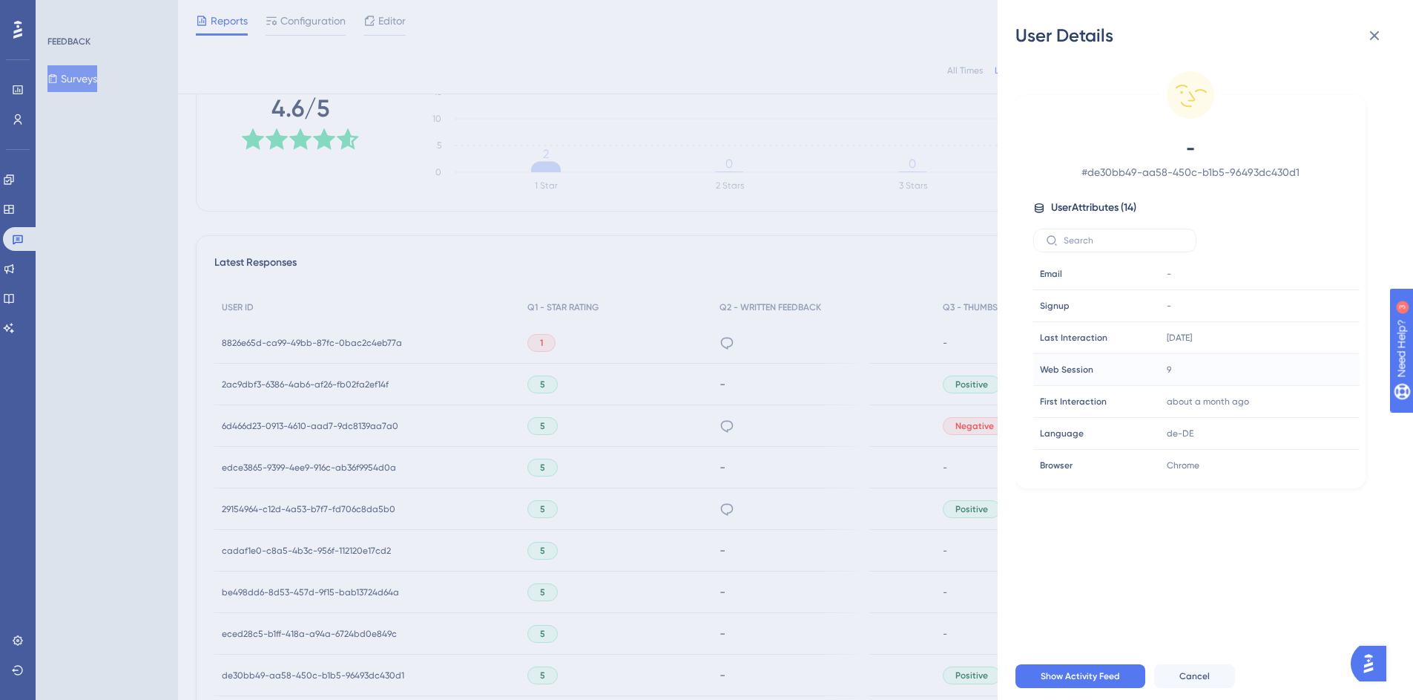
scroll to position [229, 0]
click at [1298, 427] on icon at bounding box center [1303, 428] width 15 height 15
click at [930, 605] on div "User Details - # de30bb49-aa58-450c-b1b5-96493dc430d1 User Attributes ( 14 ) Em…" at bounding box center [706, 350] width 1413 height 700
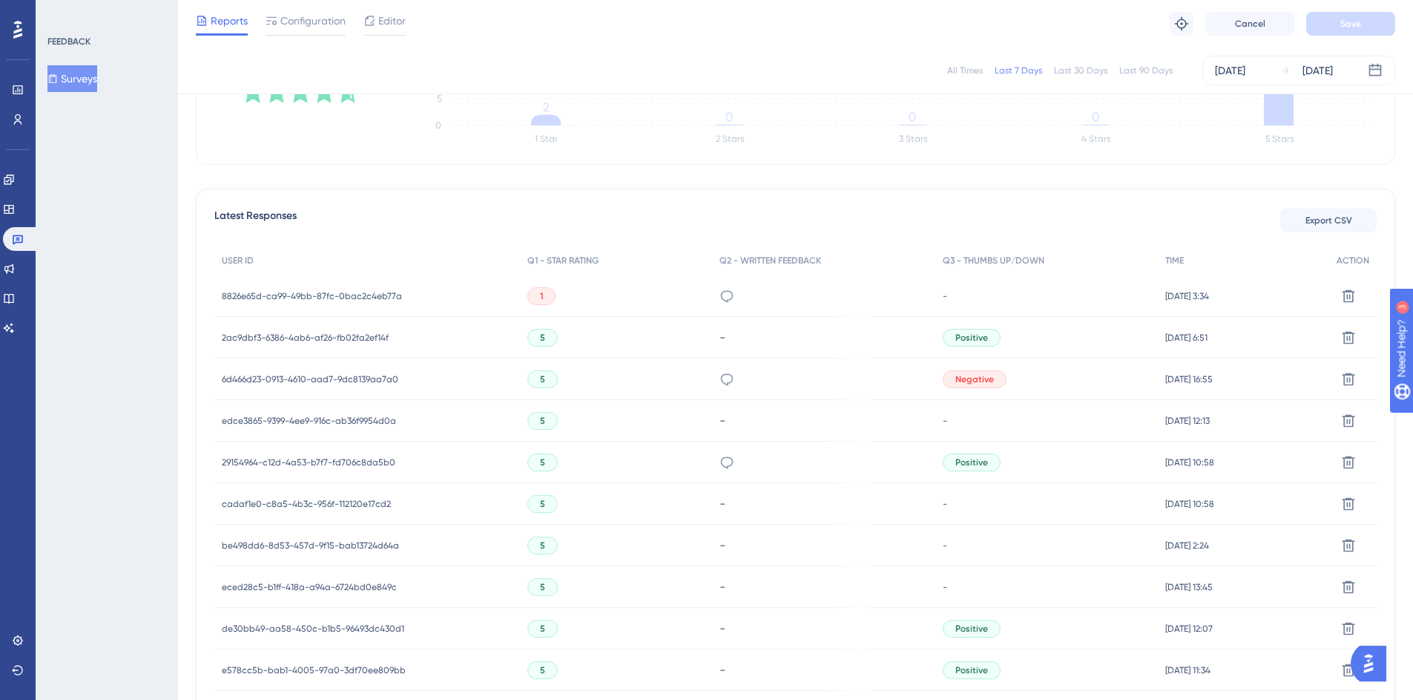
scroll to position [327, 0]
click at [332, 672] on span "e578cc5b-bab1-4005-97a0-3df70ee809bb" at bounding box center [314, 668] width 184 height 12
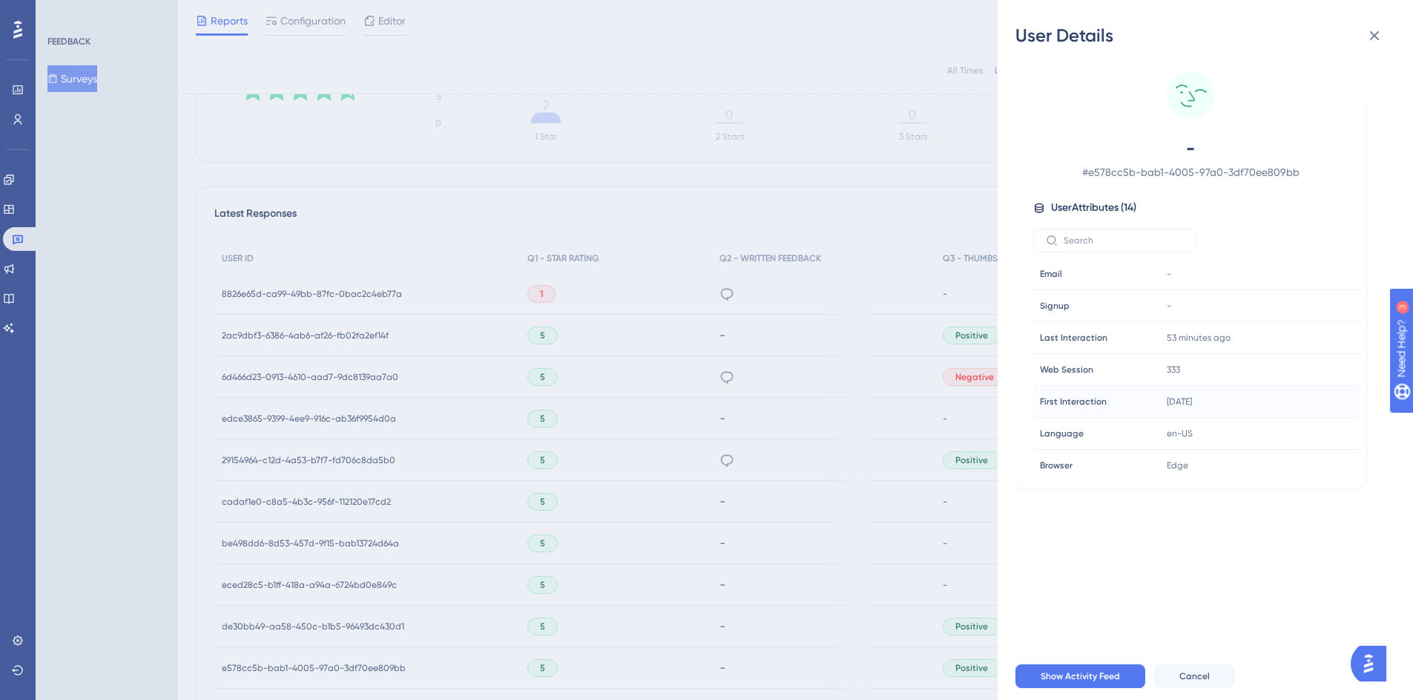
scroll to position [229, 0]
click at [811, 437] on div "User Details - # e578cc5b-bab1-4005-97a0-3df70ee809bb User Attributes ( 14 ) Em…" at bounding box center [706, 350] width 1413 height 700
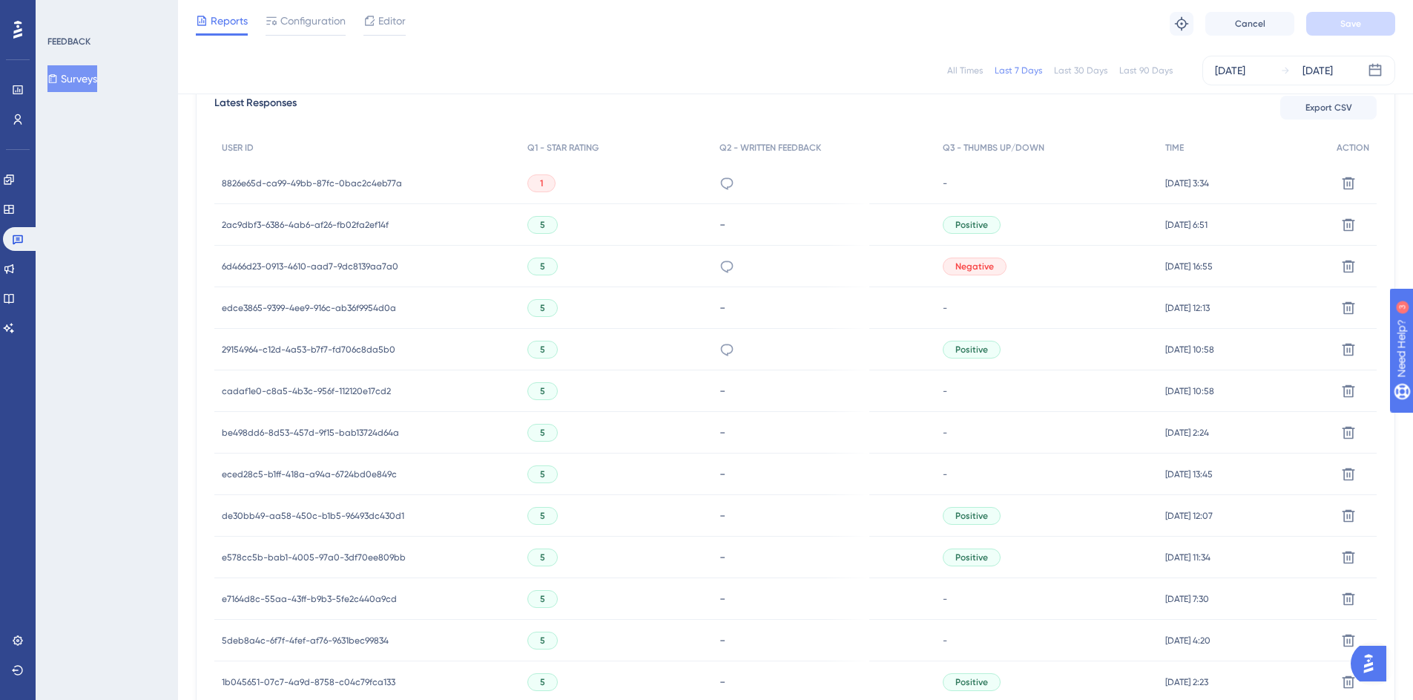
scroll to position [438, 0]
click at [332, 681] on span "1b045651-07c7-4a9d-8758-c04c79fca133" at bounding box center [309, 681] width 174 height 12
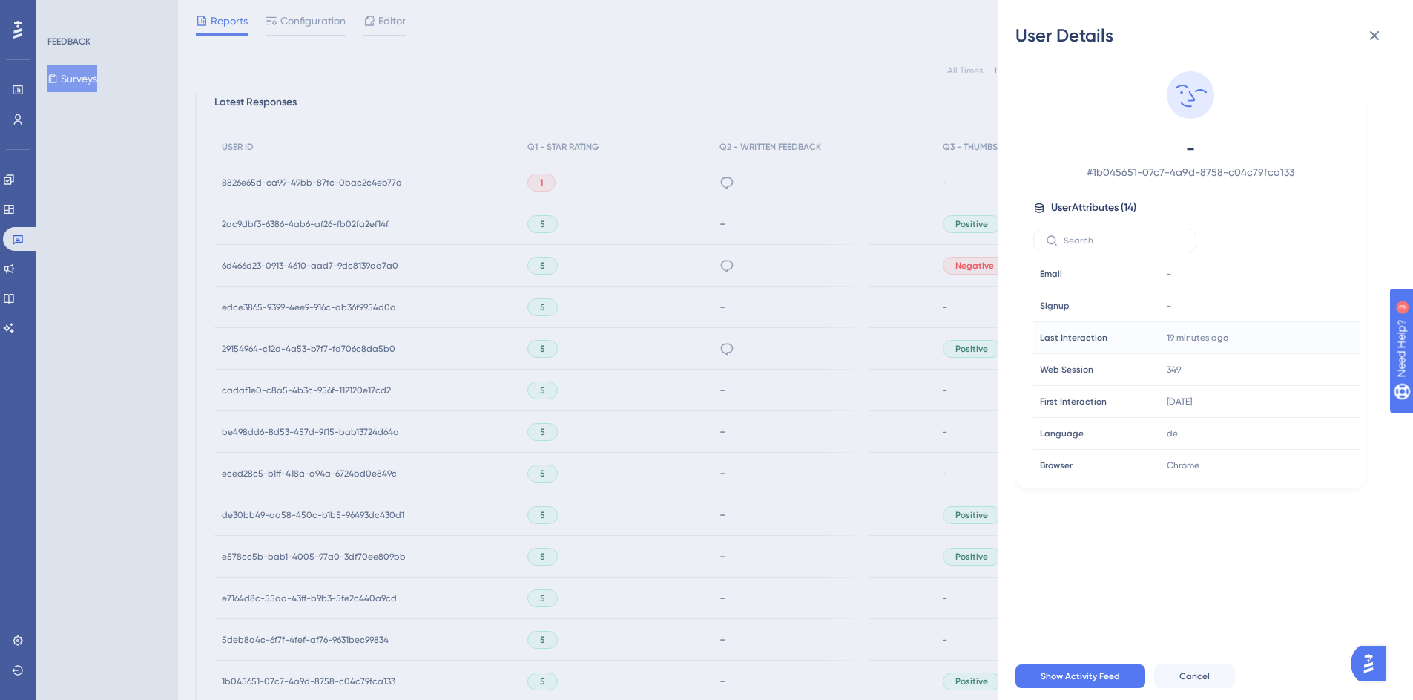
scroll to position [229, 0]
click at [1307, 433] on icon at bounding box center [1303, 428] width 15 height 15
click at [1307, 463] on icon at bounding box center [1303, 460] width 15 height 15
click at [856, 519] on div "User Details - # 1b045651-07c7-4a9d-8758-c04c79fca133 User Attributes ( 14 ) Em…" at bounding box center [706, 350] width 1413 height 700
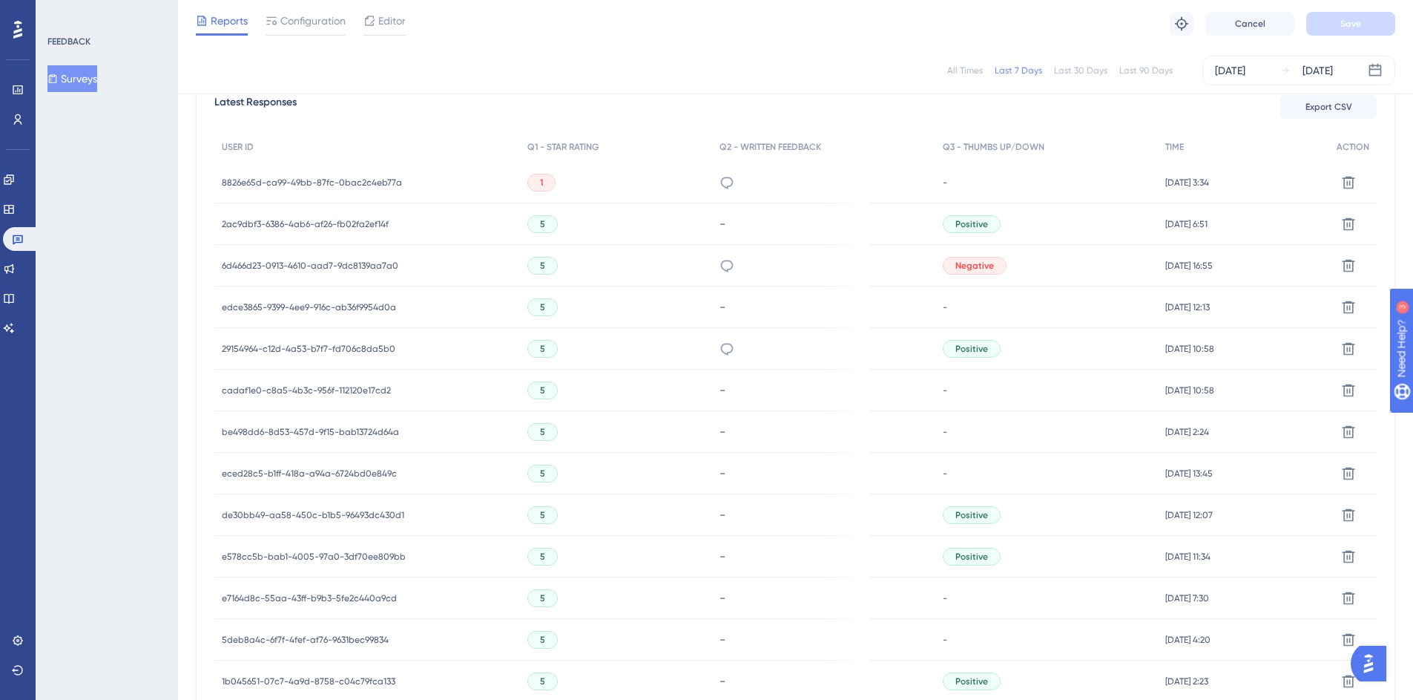
click at [364, 680] on span "1b045651-07c7-4a9d-8758-c04c79fca133" at bounding box center [309, 681] width 174 height 12
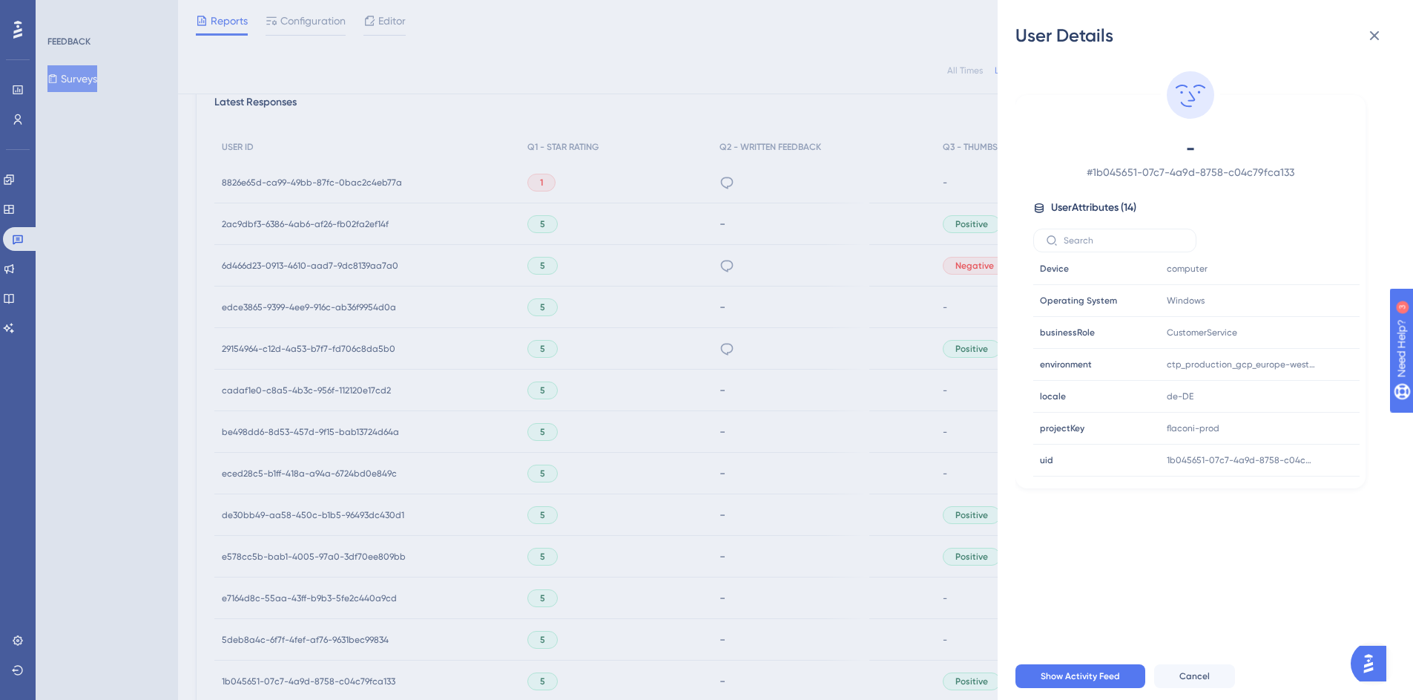
click at [551, 688] on div "User Details - # 1b045651-07c7-4a9d-8758-c04c79fca133 User Attributes ( 14 ) Em…" at bounding box center [706, 350] width 1413 height 700
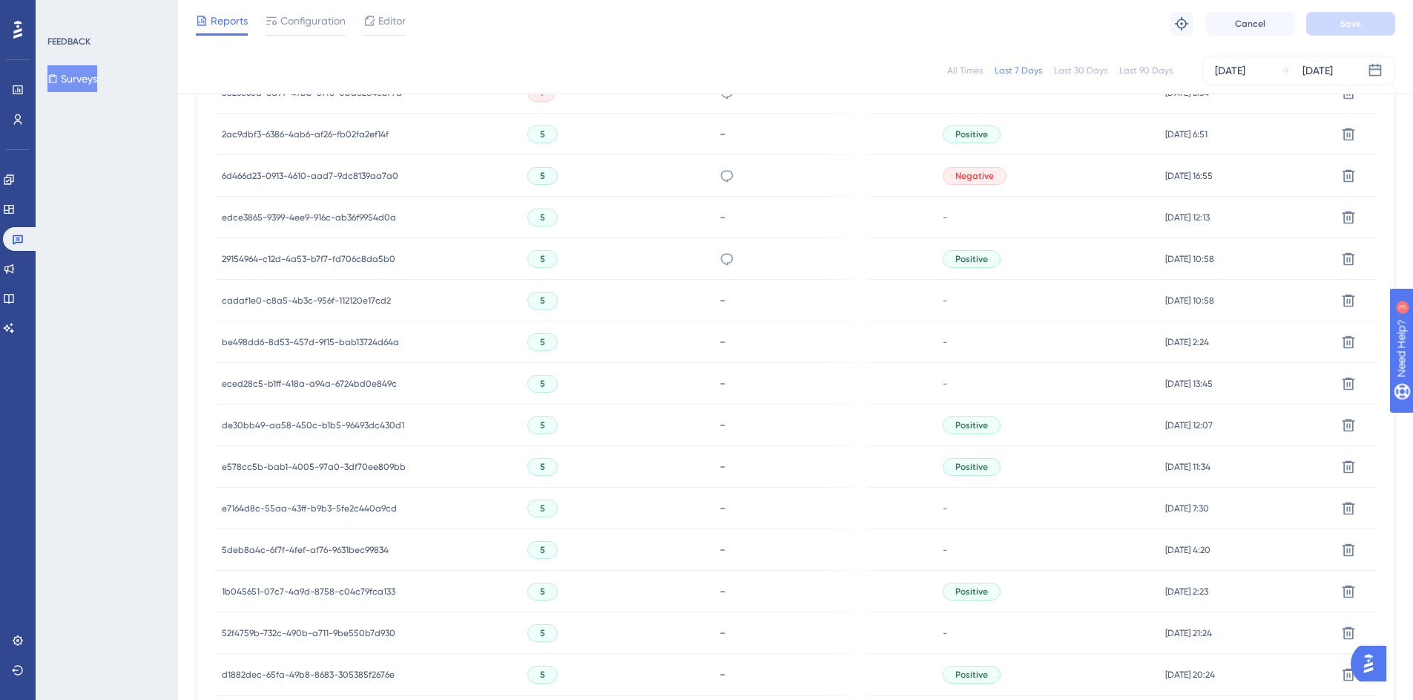
scroll to position [529, 0]
click at [540, 672] on span "5" at bounding box center [542, 674] width 5 height 12
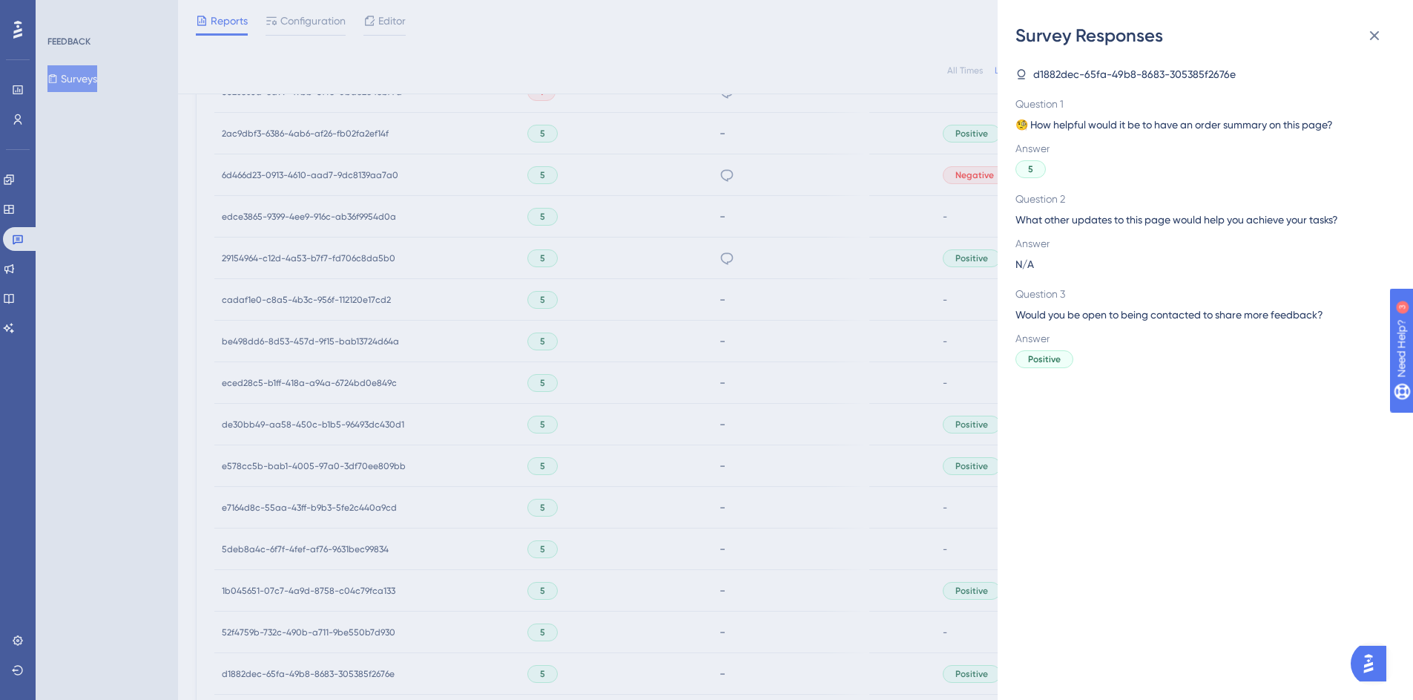
click at [364, 673] on div "Survey Responses d1882dec-65fa-49b8-8683-305385f2676e Question 1 🧐 How helpful …" at bounding box center [706, 350] width 1413 height 700
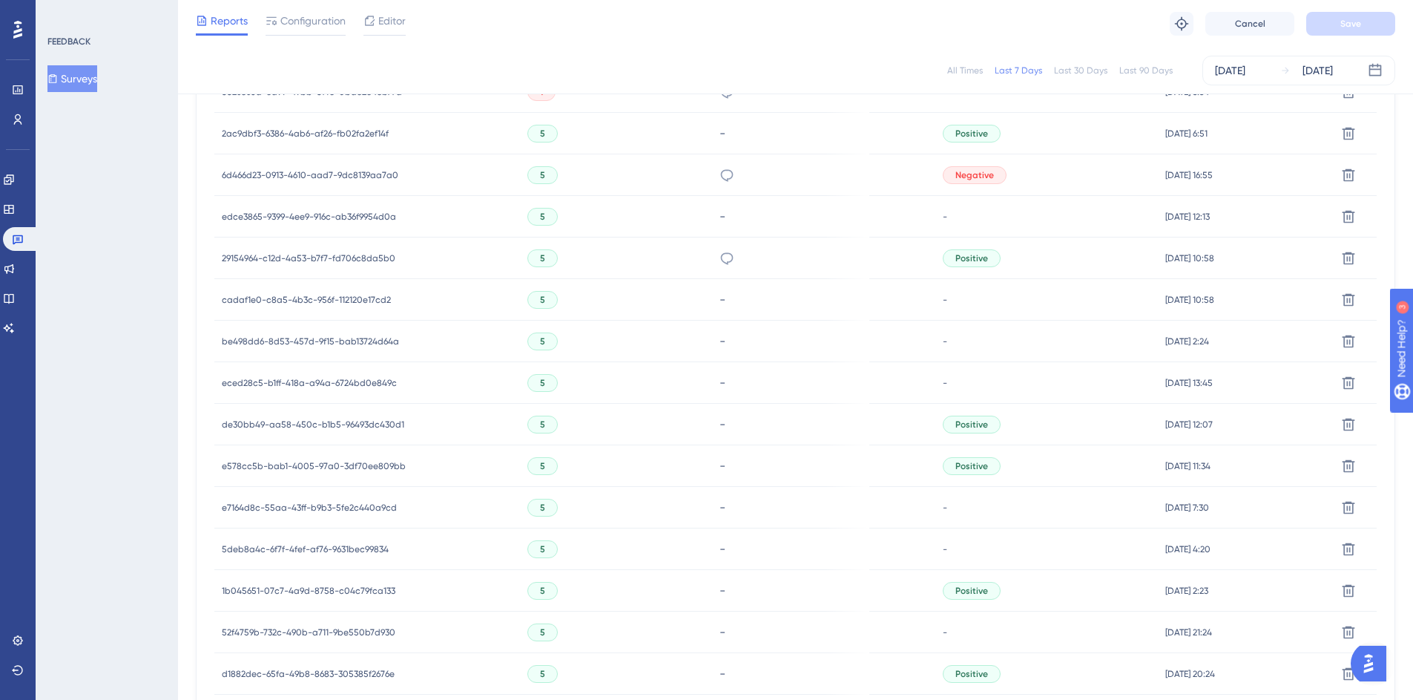
click at [320, 669] on span "d1882dec-65fa-49b8-8683-305385f2676e" at bounding box center [308, 674] width 173 height 12
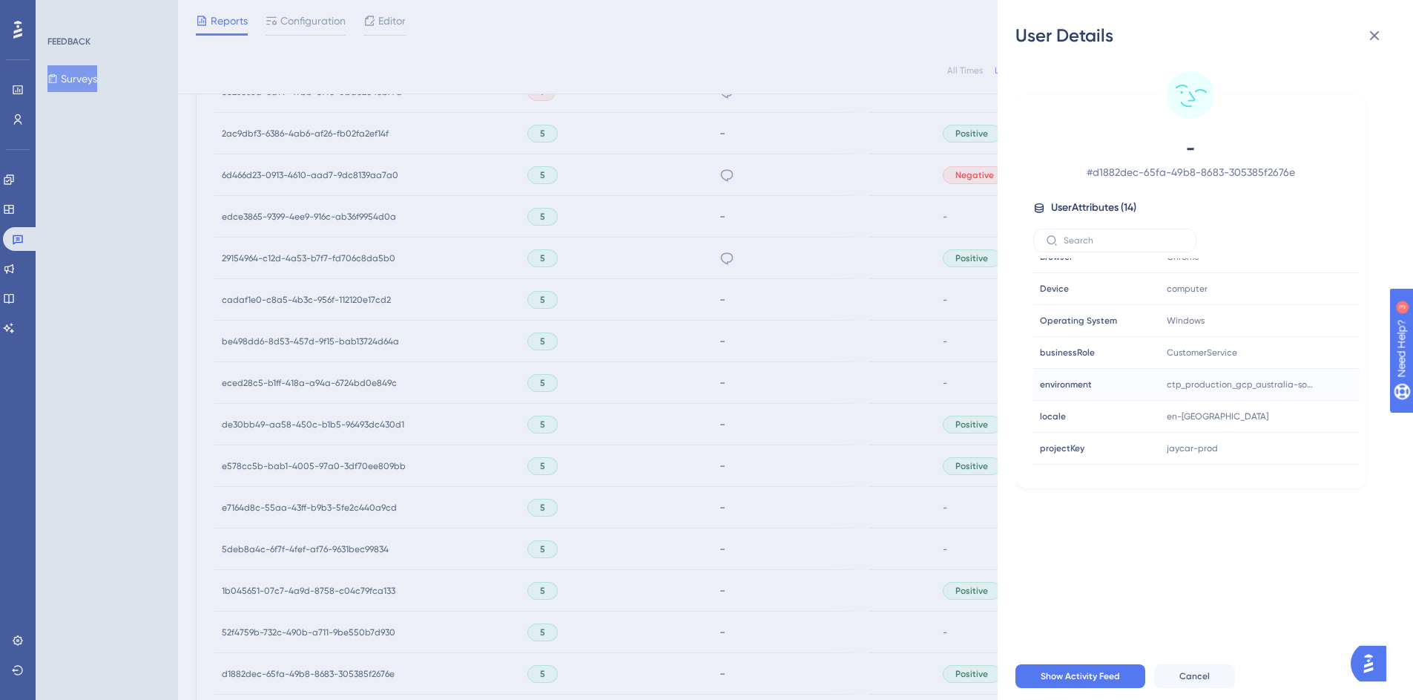
scroll to position [229, 0]
click at [335, 626] on div "User Details - # d1882dec-65fa-49b8-8683-305385f2676e User Attributes ( 14 ) Em…" at bounding box center [706, 350] width 1413 height 700
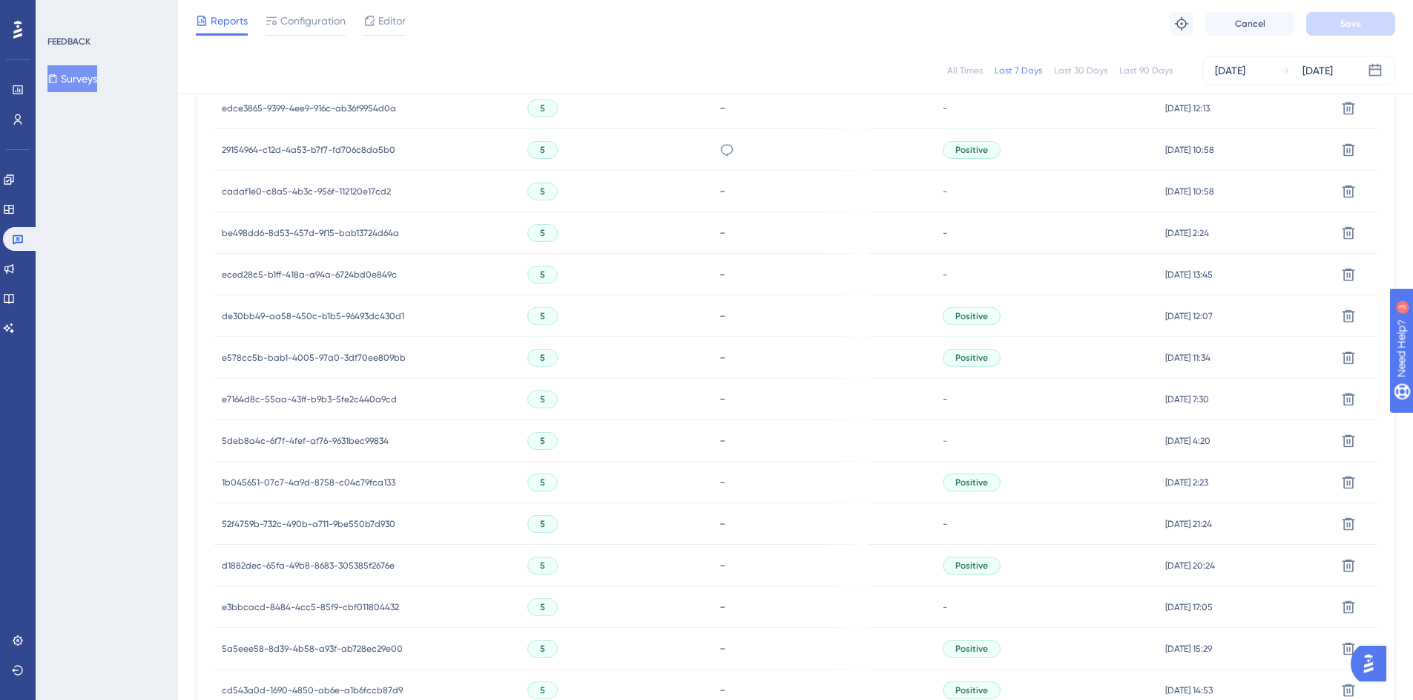
scroll to position [660, 0]
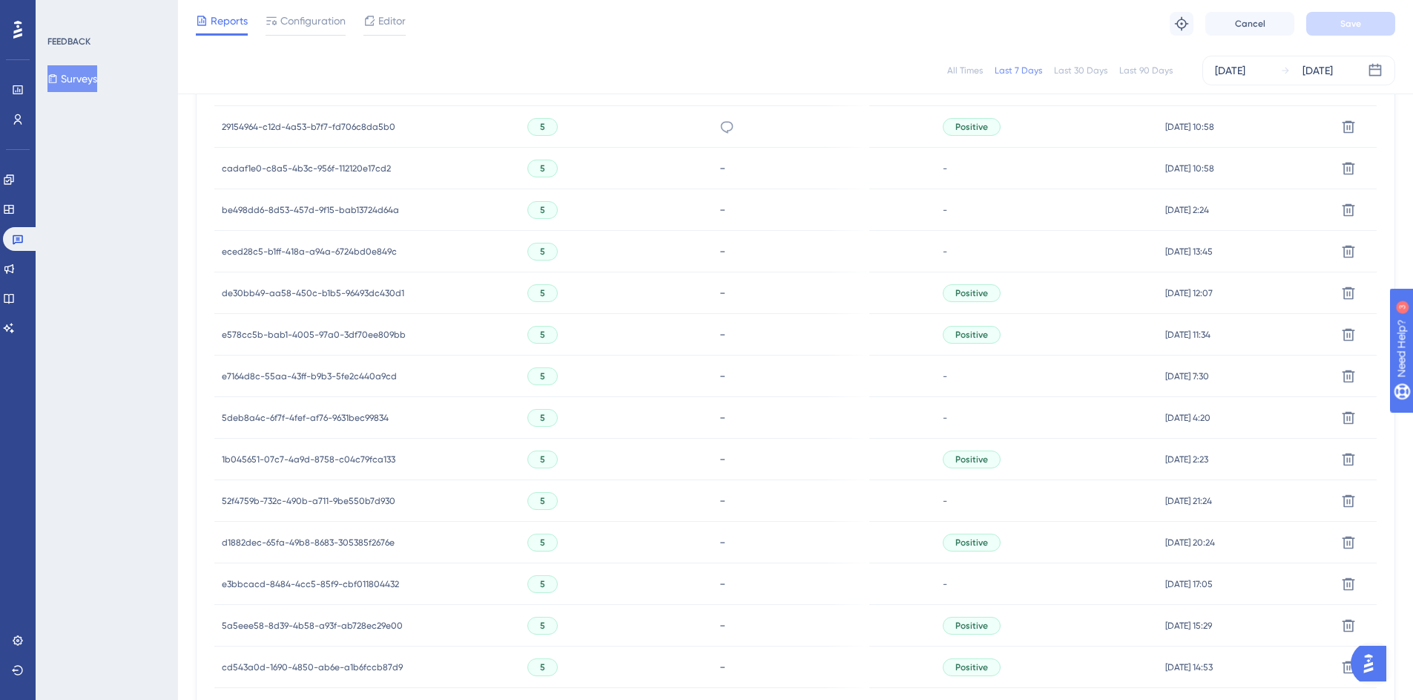
click at [365, 625] on span "5a5eee58-8d39-4b58-a93f-ab728ec29e00" at bounding box center [312, 626] width 181 height 12
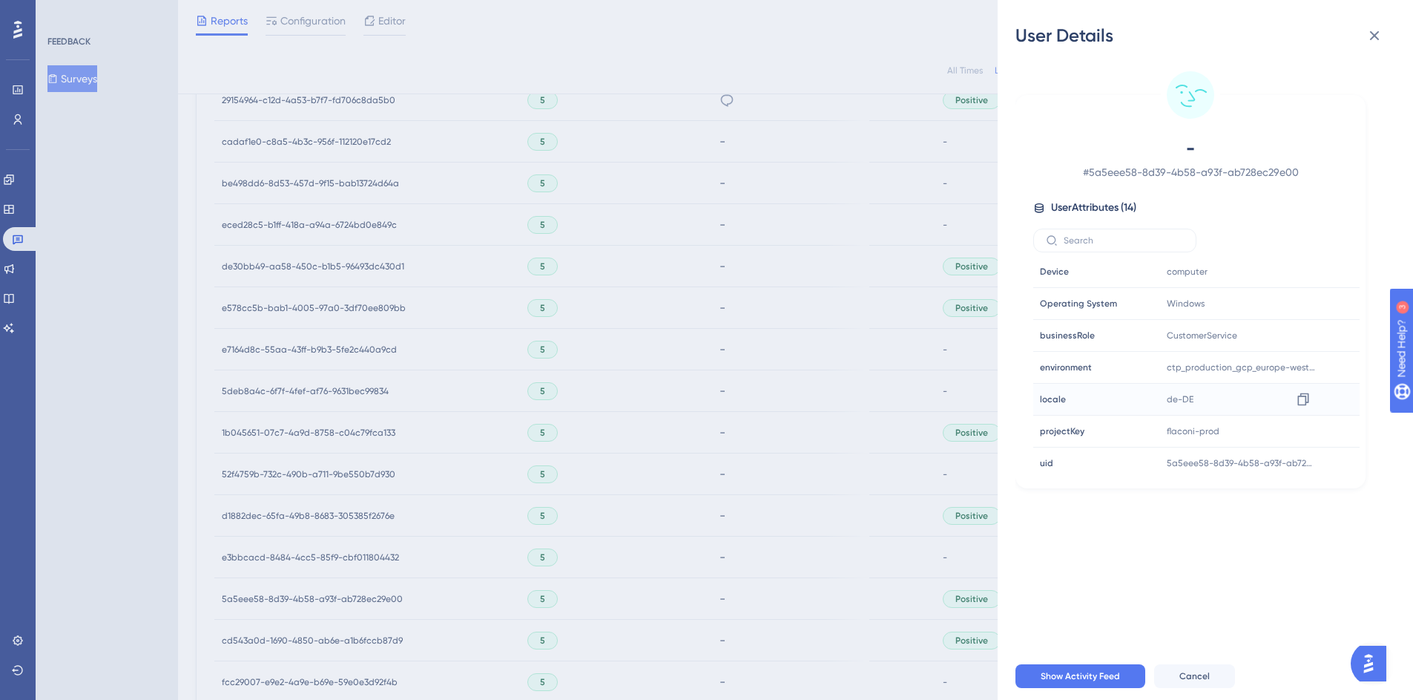
scroll to position [229, 0]
click at [1309, 458] on div at bounding box center [1304, 460] width 24 height 24
click at [1304, 460] on icon at bounding box center [1303, 460] width 15 height 15
click at [666, 620] on div "User Details - # 5a5eee58-8d39-4b58-a93f-ab728ec29e00 User Attributes ( 14 ) Em…" at bounding box center [706, 350] width 1413 height 700
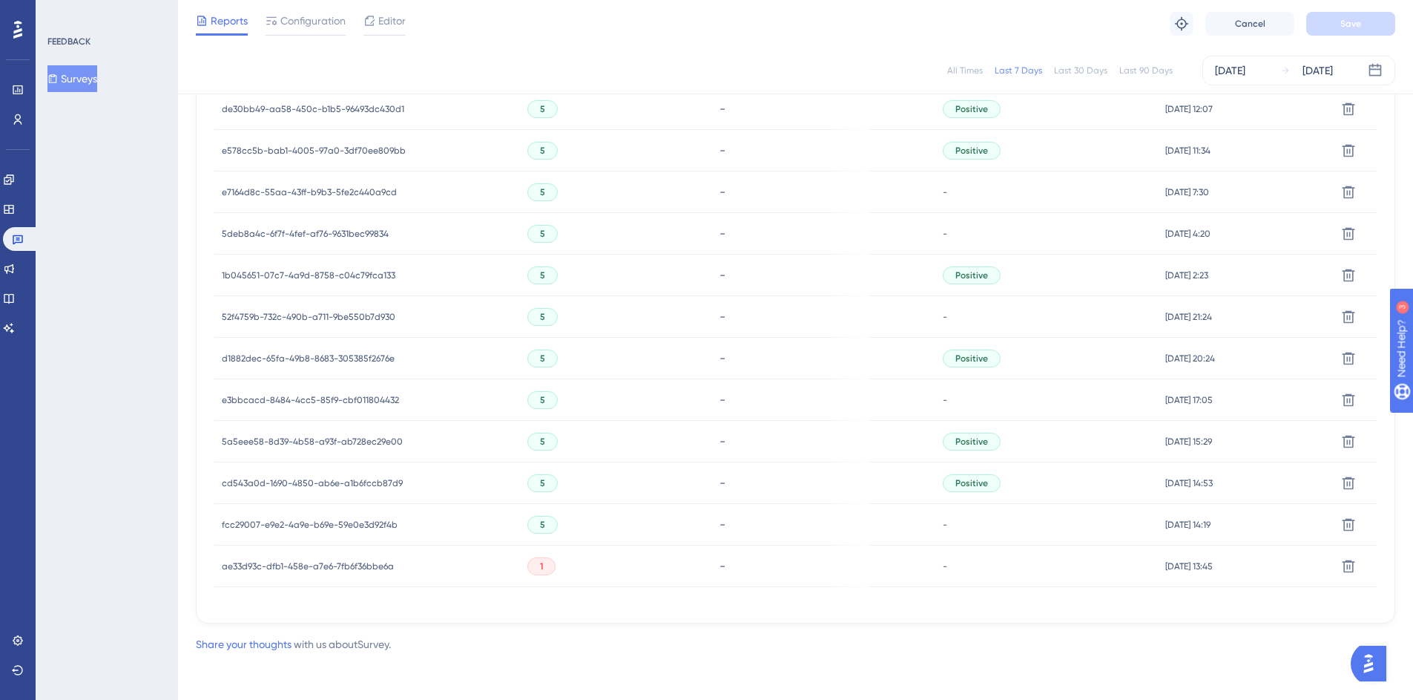
scroll to position [845, 0]
click at [337, 480] on span "cd543a0d-1690-4850-ab6e-a1b6fccb87d9" at bounding box center [312, 482] width 181 height 12
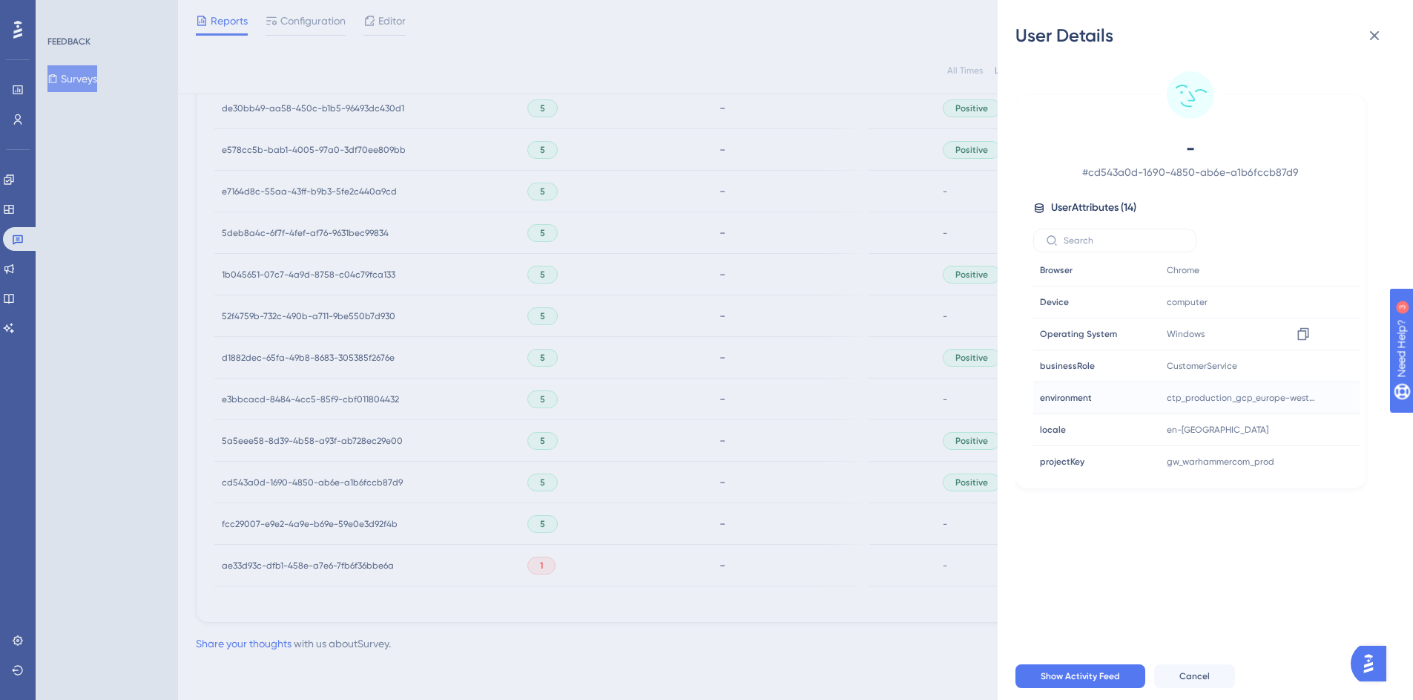
scroll to position [229, 0]
click at [1304, 459] on icon at bounding box center [1303, 460] width 15 height 15
click at [1299, 429] on icon at bounding box center [1303, 428] width 15 height 15
click at [1306, 463] on icon at bounding box center [1303, 460] width 11 height 13
click at [1298, 459] on icon at bounding box center [1303, 460] width 15 height 15
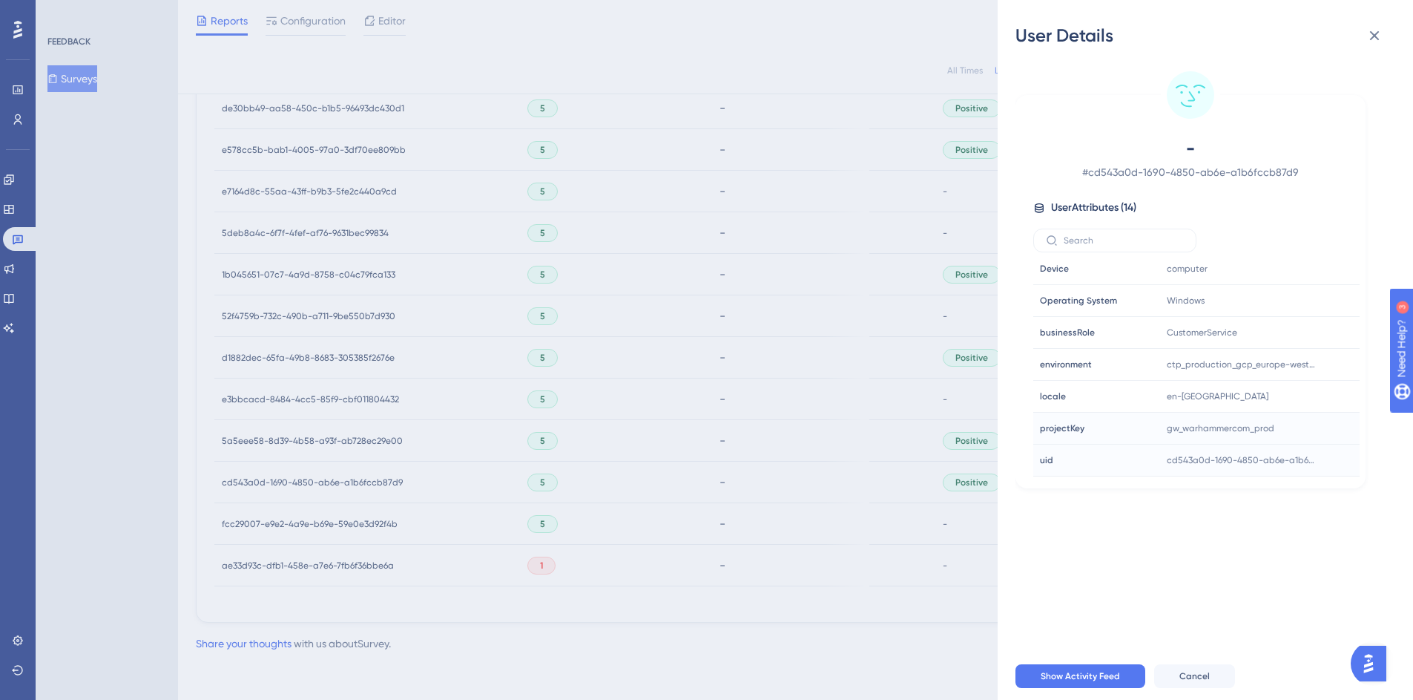
click at [517, 519] on div "User Details - # cd543a0d-1690-4850-ab6e-a1b6fccb87d9 User Attributes ( 14 ) Em…" at bounding box center [706, 350] width 1413 height 700
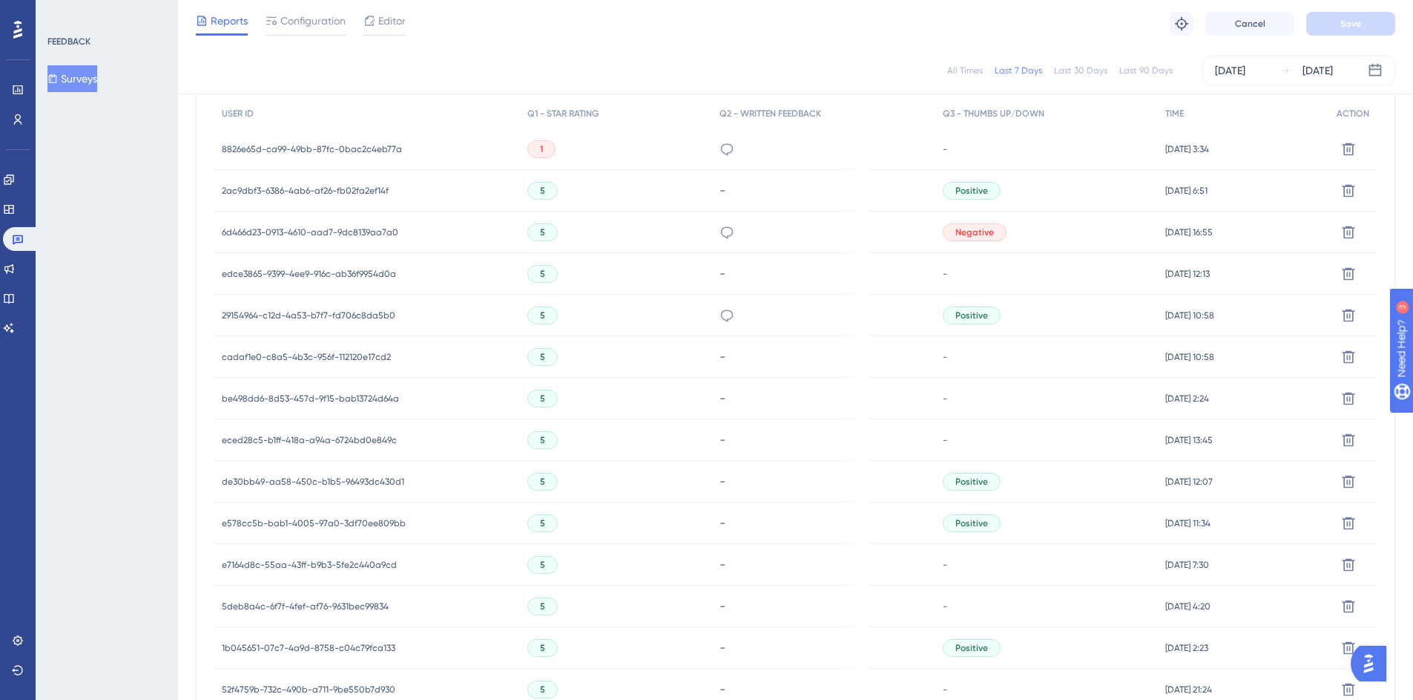
scroll to position [473, 0]
click at [373, 525] on span "e578cc5b-bab1-4005-97a0-3df70ee809bb" at bounding box center [314, 522] width 184 height 12
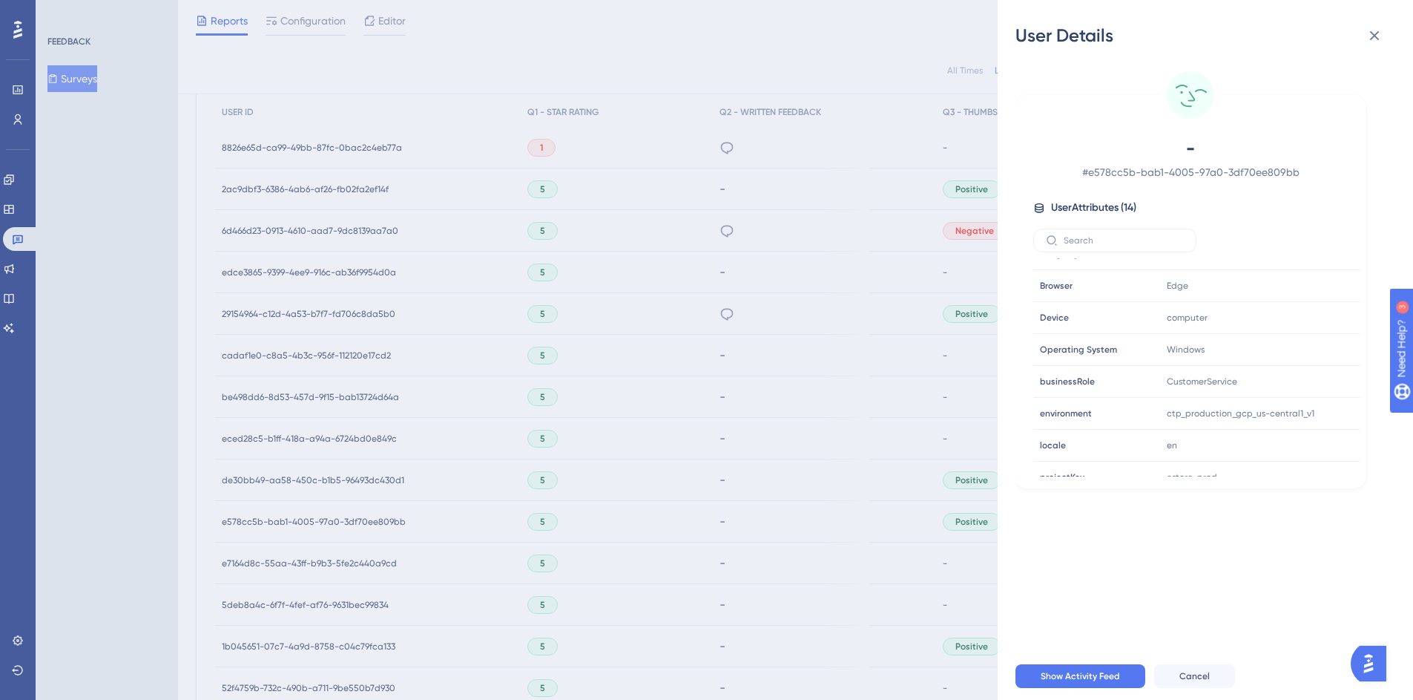
scroll to position [229, 0]
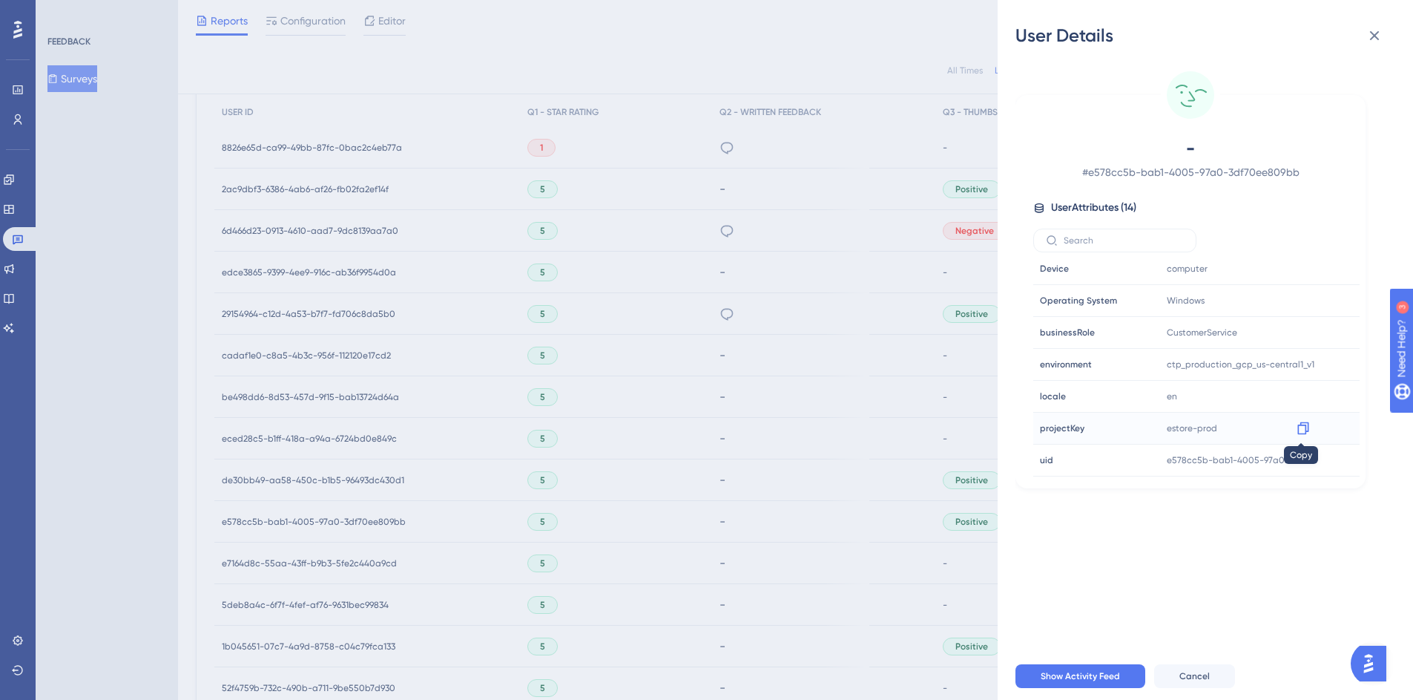
click at [1307, 427] on icon at bounding box center [1303, 428] width 15 height 15
click at [1304, 459] on icon at bounding box center [1303, 460] width 15 height 15
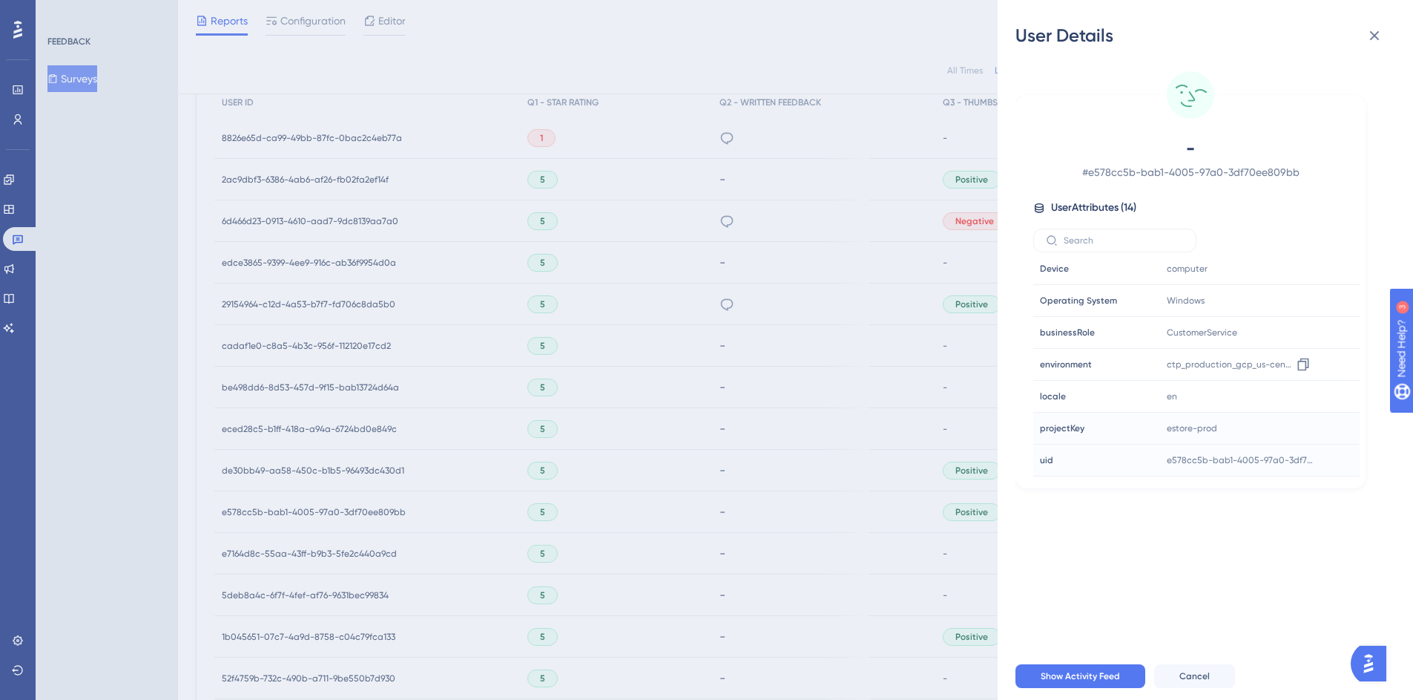
scroll to position [484, 0]
click at [571, 404] on div "User Details - # e578cc5b-bab1-4005-97a0-3df70ee809bb User Attributes ( 14 ) Em…" at bounding box center [706, 350] width 1413 height 700
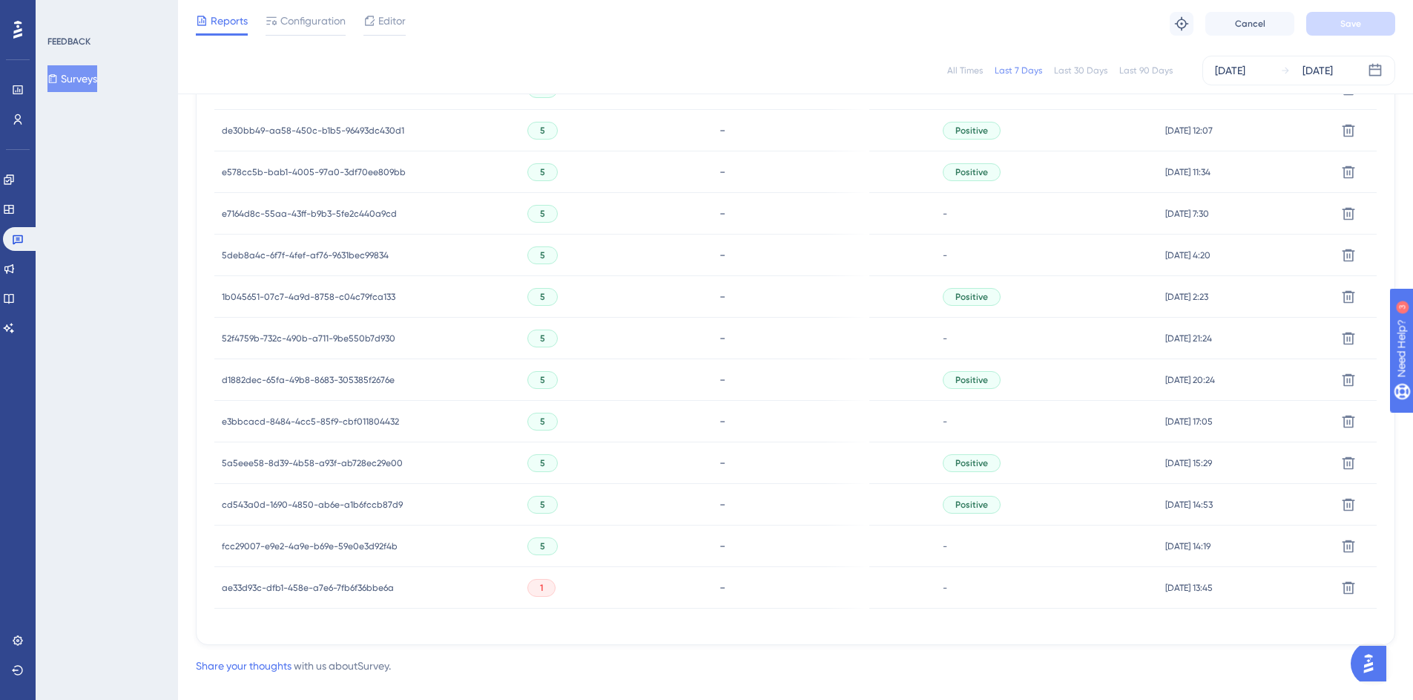
scroll to position [845, 0]
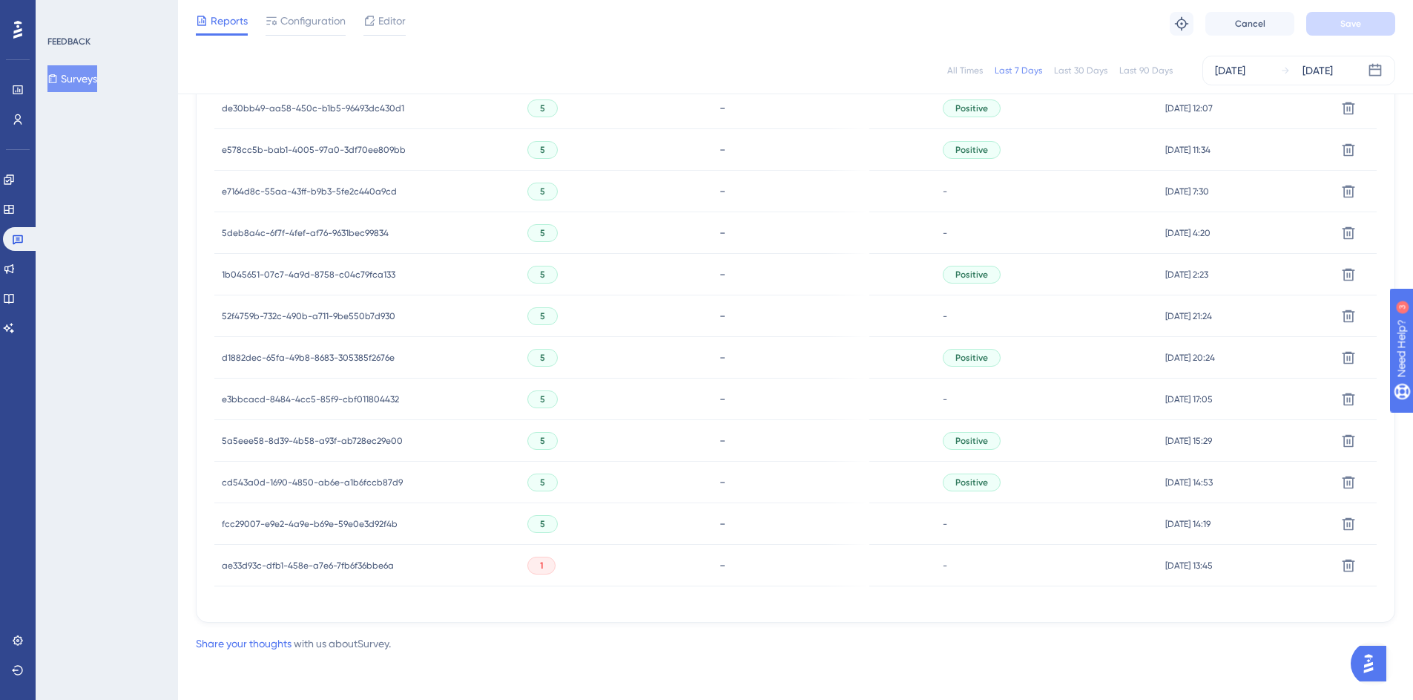
click at [576, 406] on div "5" at bounding box center [616, 399] width 193 height 42
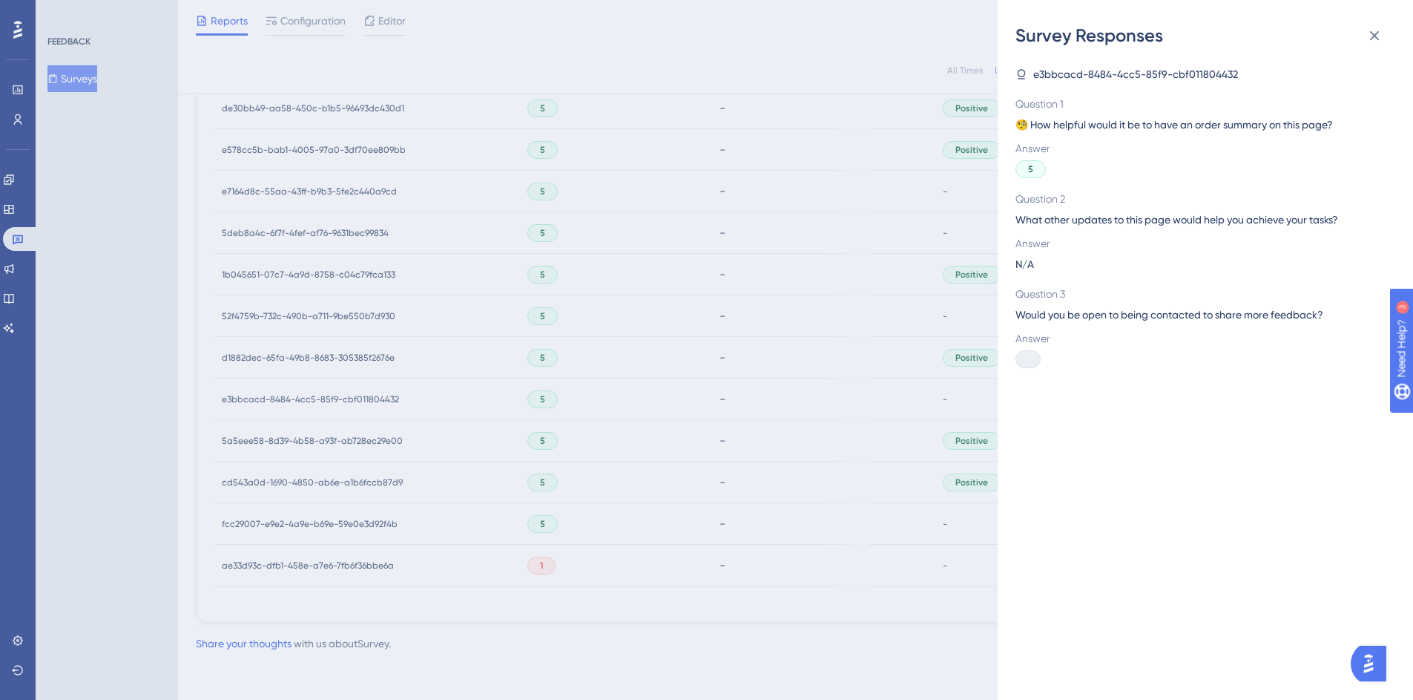
click at [674, 407] on div "Survey Responses e3bbcacd-8484-4cc5-85f9-cbf011804432 Question 1 🧐 How helpful …" at bounding box center [706, 350] width 1413 height 700
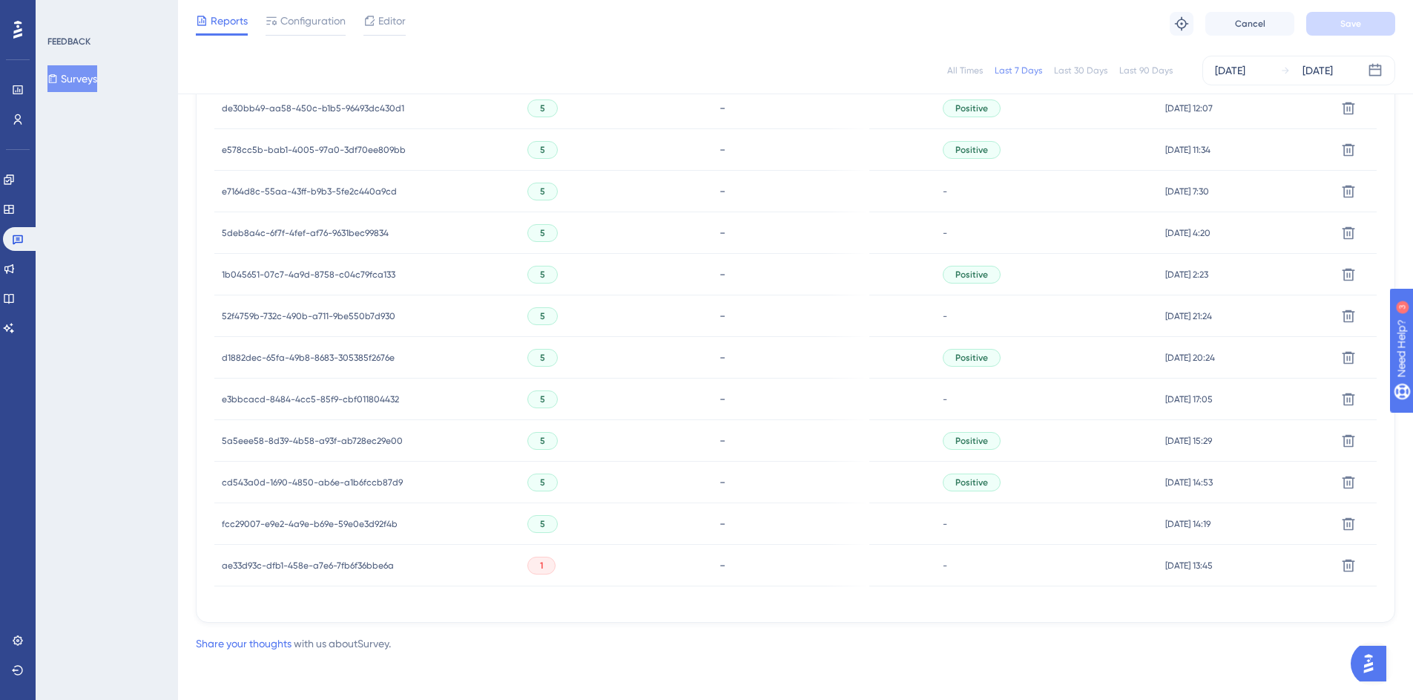
click at [269, 352] on span "d1882dec-65fa-49b8-8683-305385f2676e" at bounding box center [308, 358] width 173 height 12
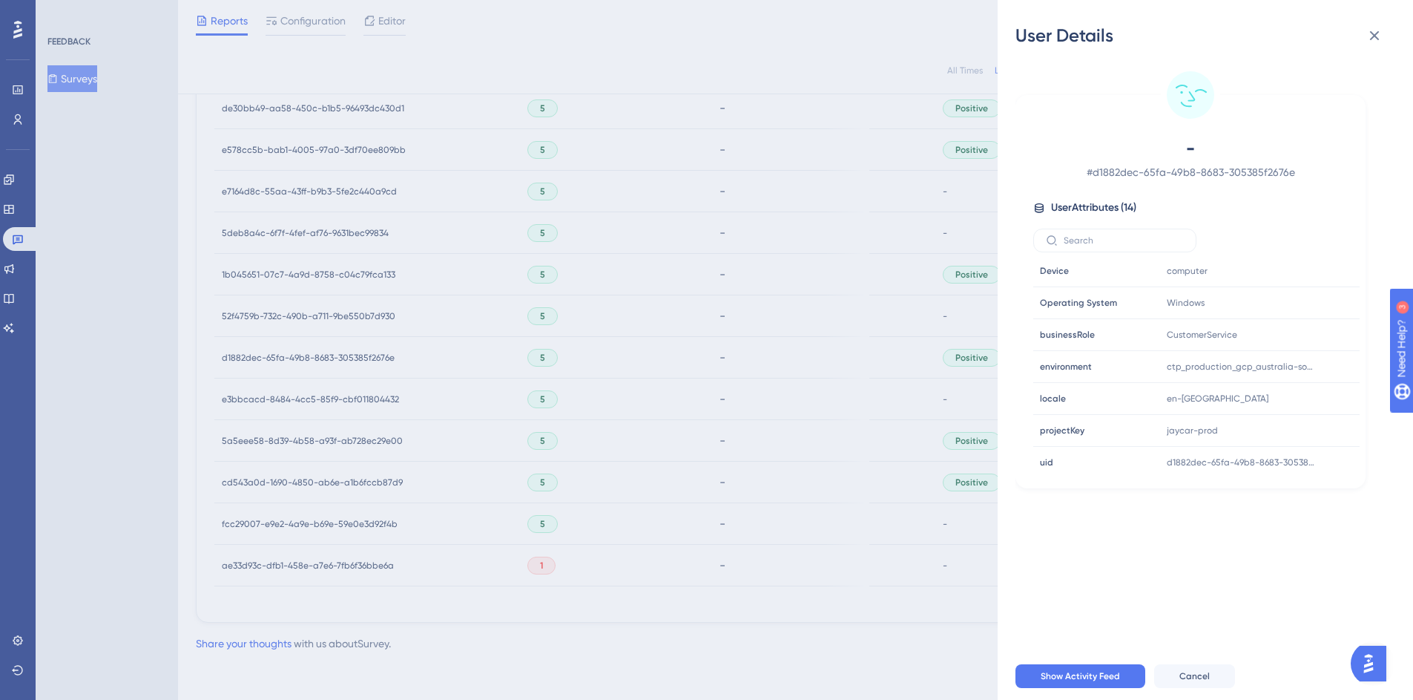
scroll to position [229, 0]
click at [1299, 423] on icon at bounding box center [1303, 428] width 15 height 15
click at [864, 210] on div "User Details - # d1882dec-65fa-49b8-8683-305385f2676e User Attributes ( 14 ) Em…" at bounding box center [706, 350] width 1413 height 700
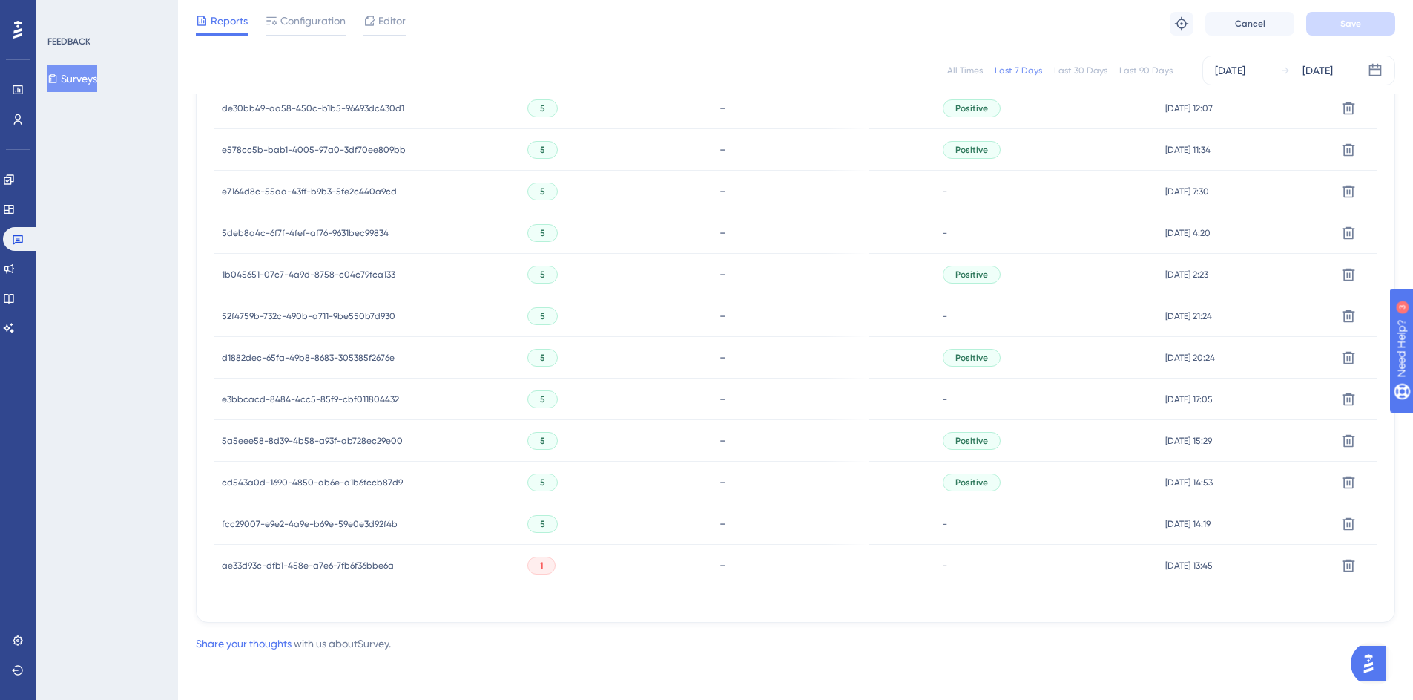
click at [295, 281] on div "1b045651-07c7-4a9d-8758-c04c79fca133 1b045651-07c7-4a9d-8758-c04c79fca133" at bounding box center [309, 275] width 174 height 42
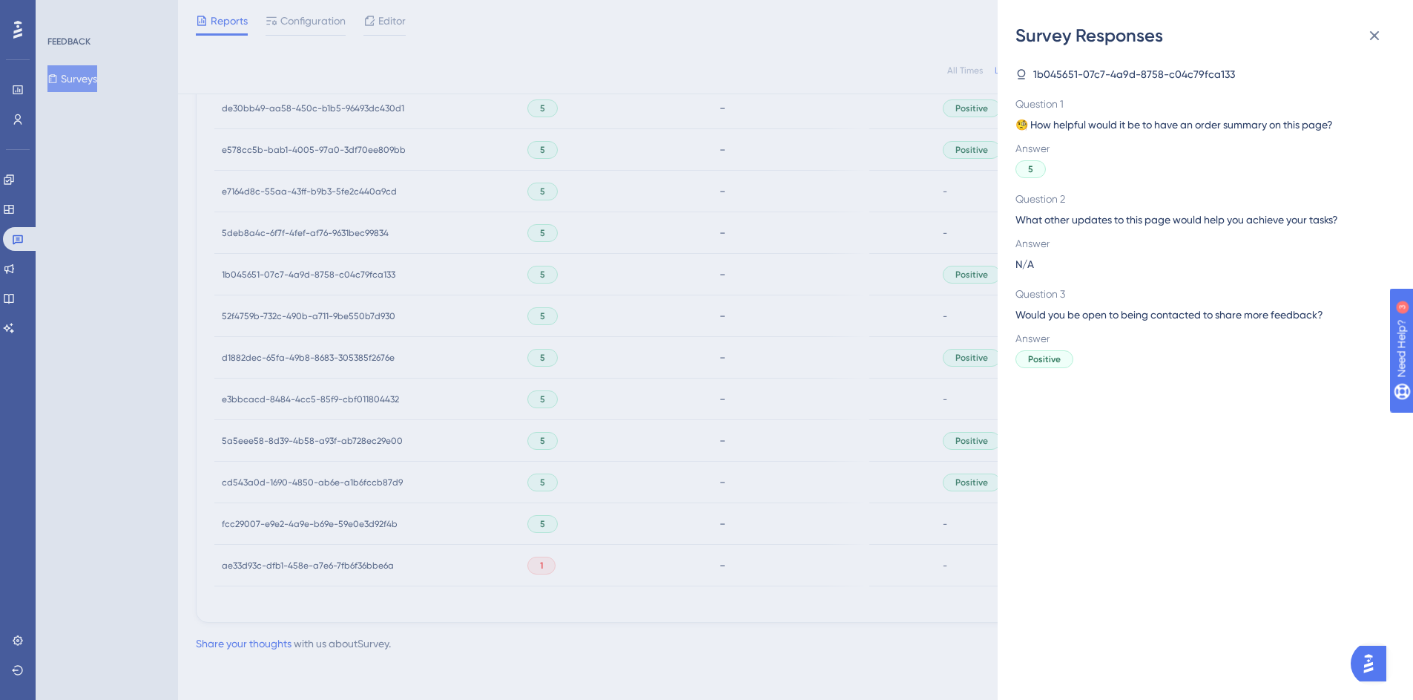
drag, startPoint x: 513, startPoint y: 318, endPoint x: 357, endPoint y: 312, distance: 156.6
click at [513, 318] on div "Survey Responses 1b045651-07c7-4a9d-8758-c04c79fca133 Question 1 🧐 How helpful …" at bounding box center [706, 350] width 1413 height 700
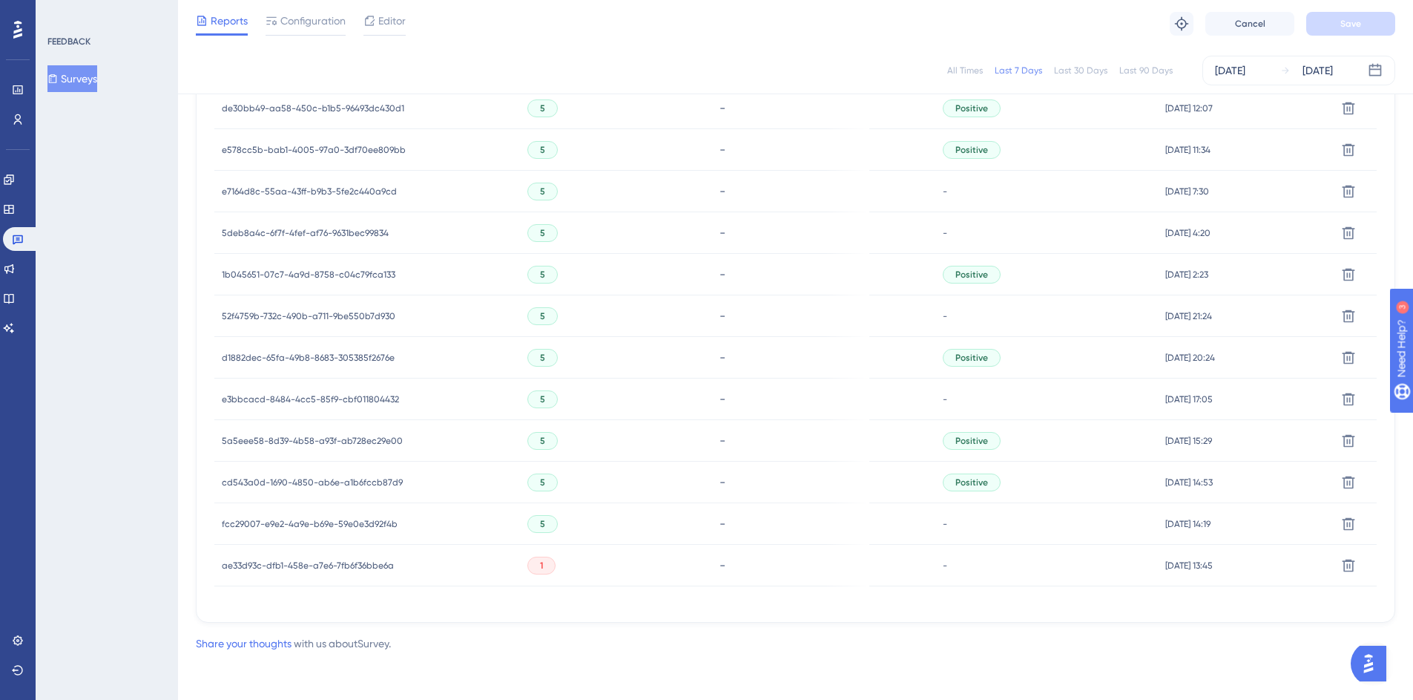
click at [300, 269] on span "1b045651-07c7-4a9d-8758-c04c79fca133" at bounding box center [309, 275] width 174 height 12
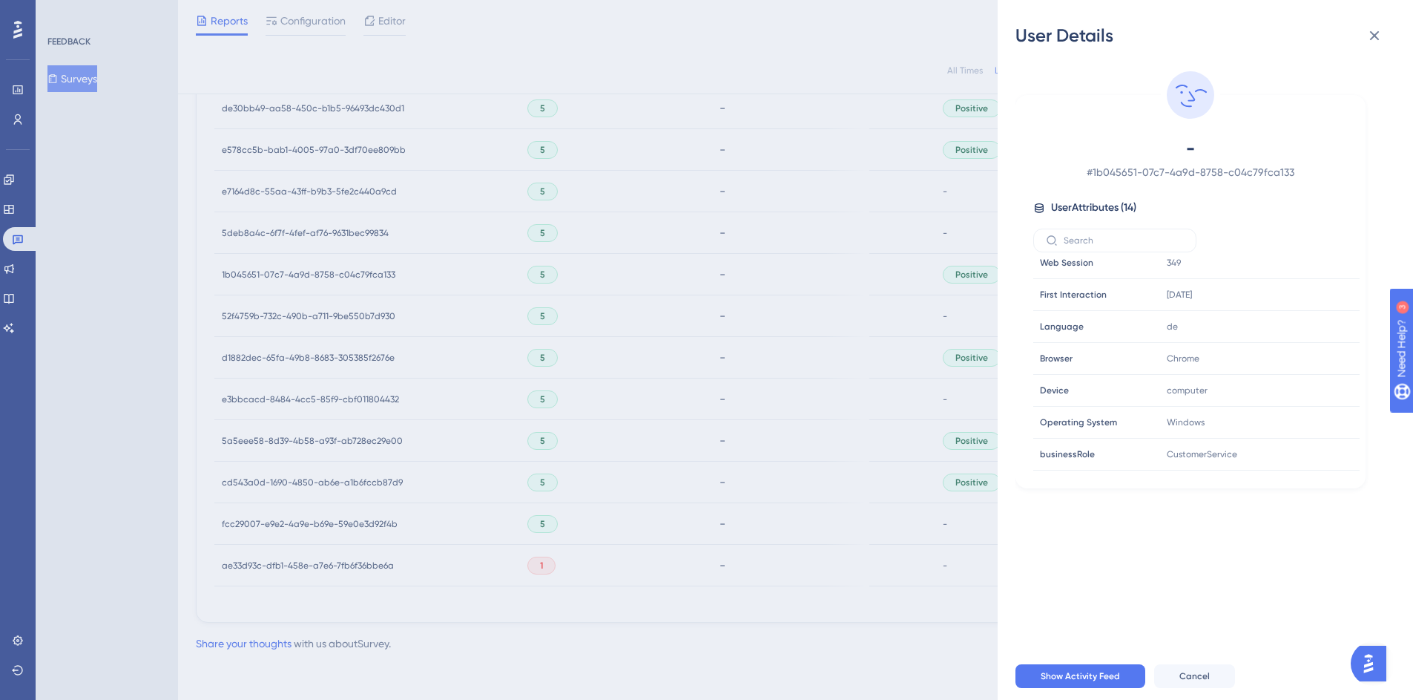
scroll to position [0, 0]
click at [634, 355] on div "User Details - # 1b045651-07c7-4a9d-8758-c04c79fca133 User Attributes ( 14 ) Em…" at bounding box center [706, 350] width 1413 height 700
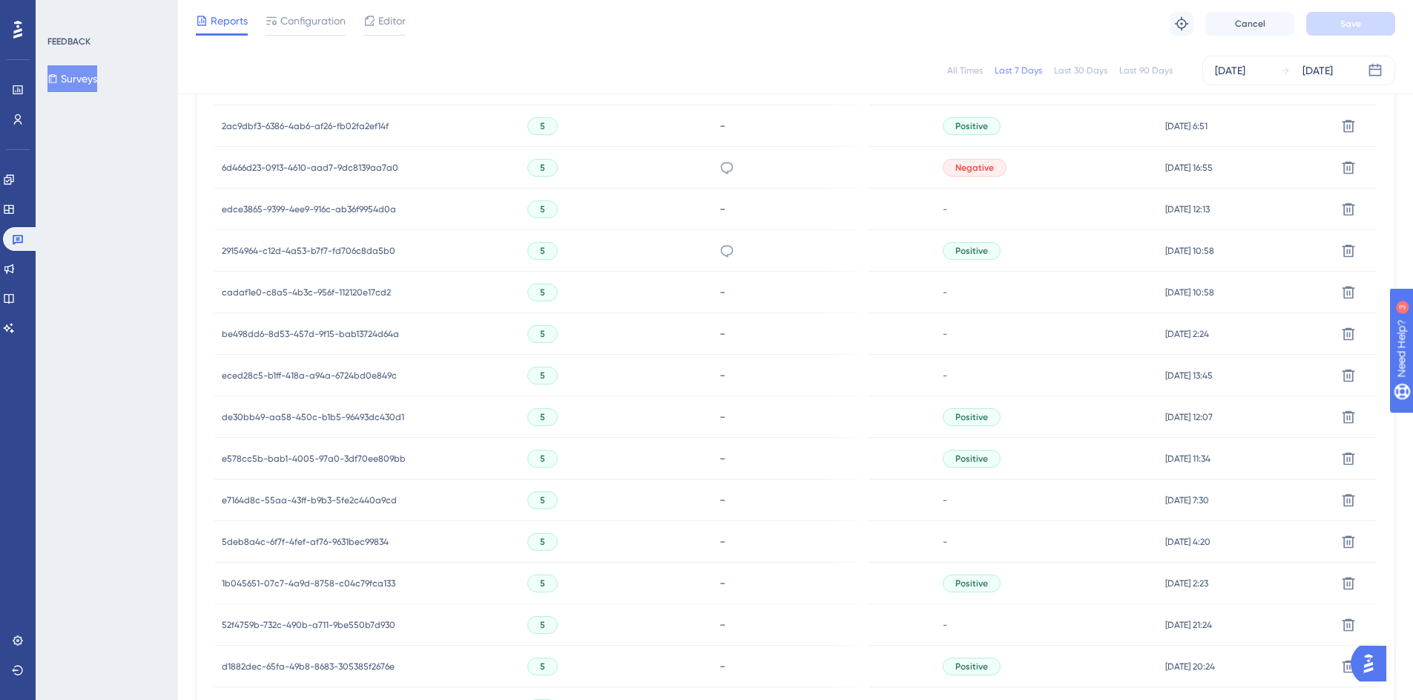
scroll to position [845, 0]
